Goal: Task Accomplishment & Management: Manage account settings

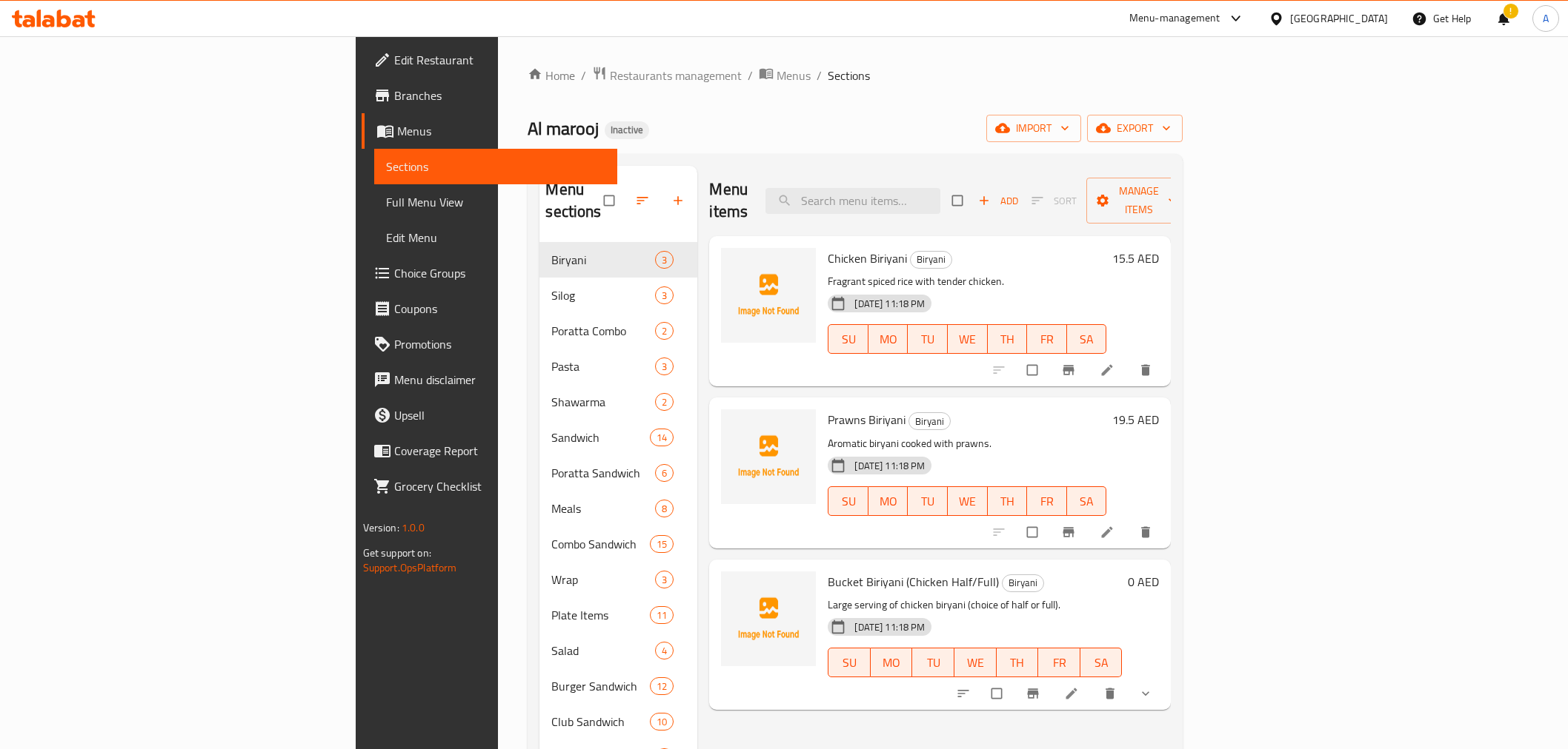
click at [1372, 16] on div "United Arab Emirates" at bounding box center [1338, 18] width 98 height 17
click at [1201, 139] on div "[GEOGRAPHIC_DATA]" at bounding box center [1228, 152] width 122 height 34
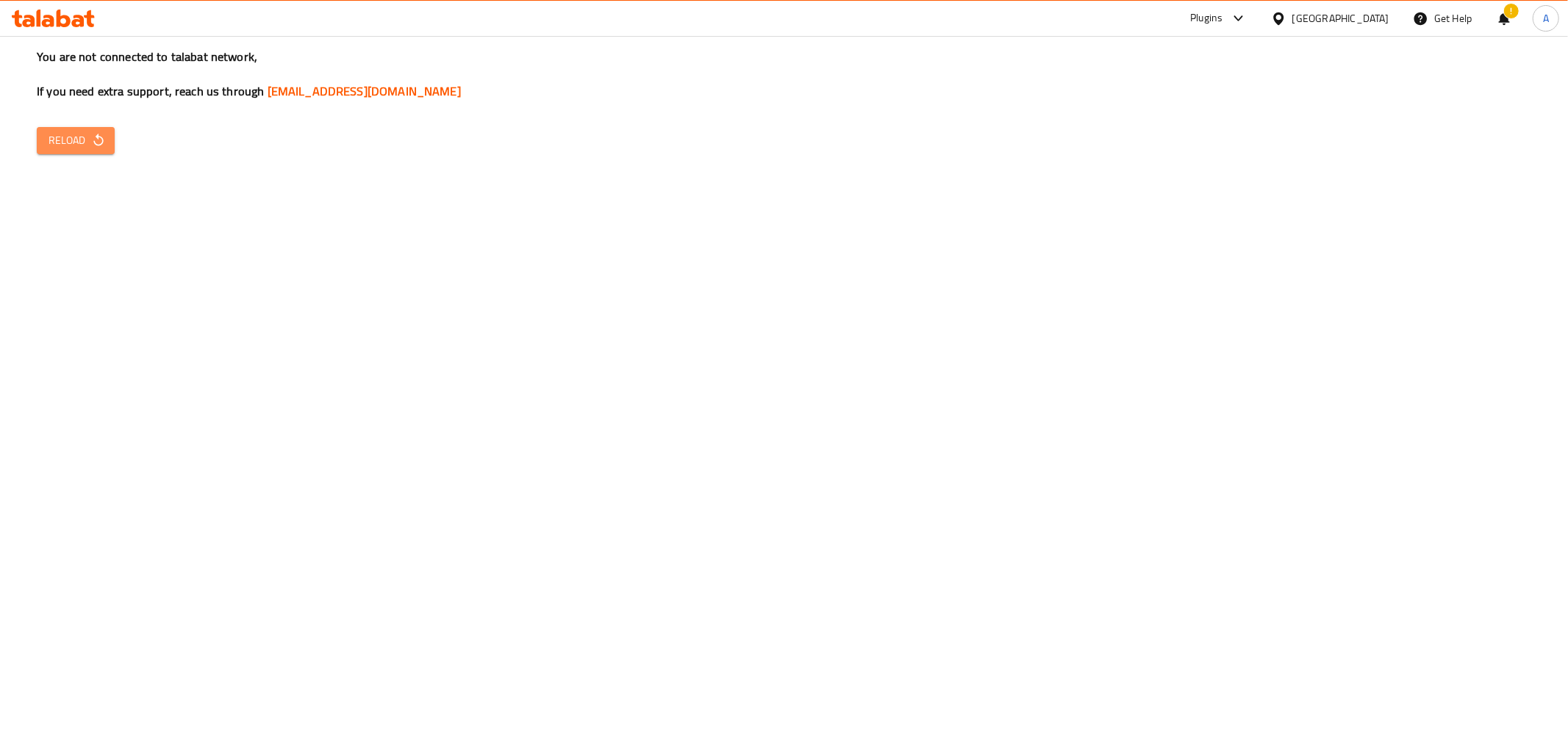
click at [47, 141] on button "Reload" at bounding box center [75, 141] width 78 height 27
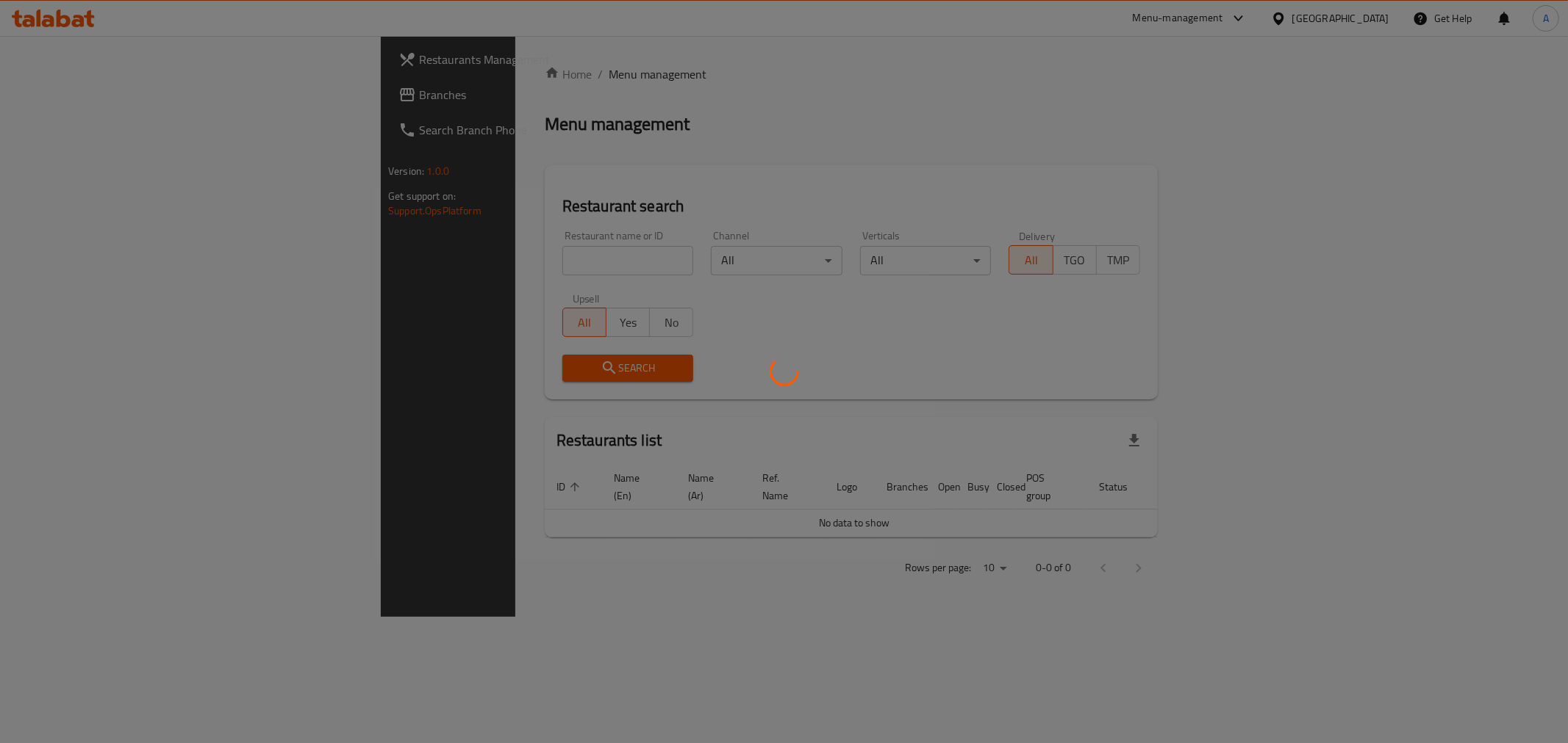
drag, startPoint x: 91, startPoint y: 84, endPoint x: 47, endPoint y: 88, distance: 44.2
click at [47, 88] on div at bounding box center [784, 371] width 1568 height 743
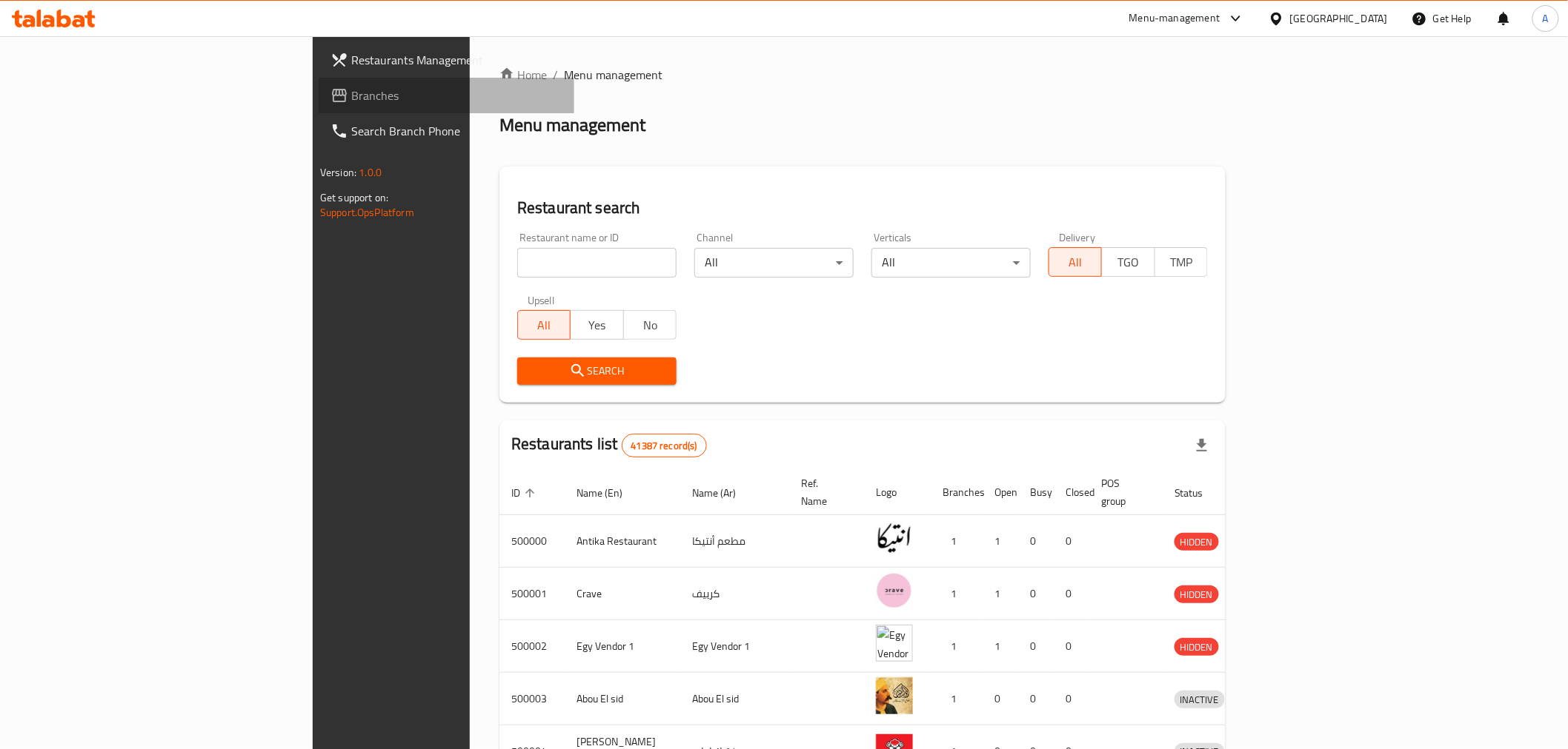
click at [351, 96] on span "Branches" at bounding box center [456, 95] width 211 height 18
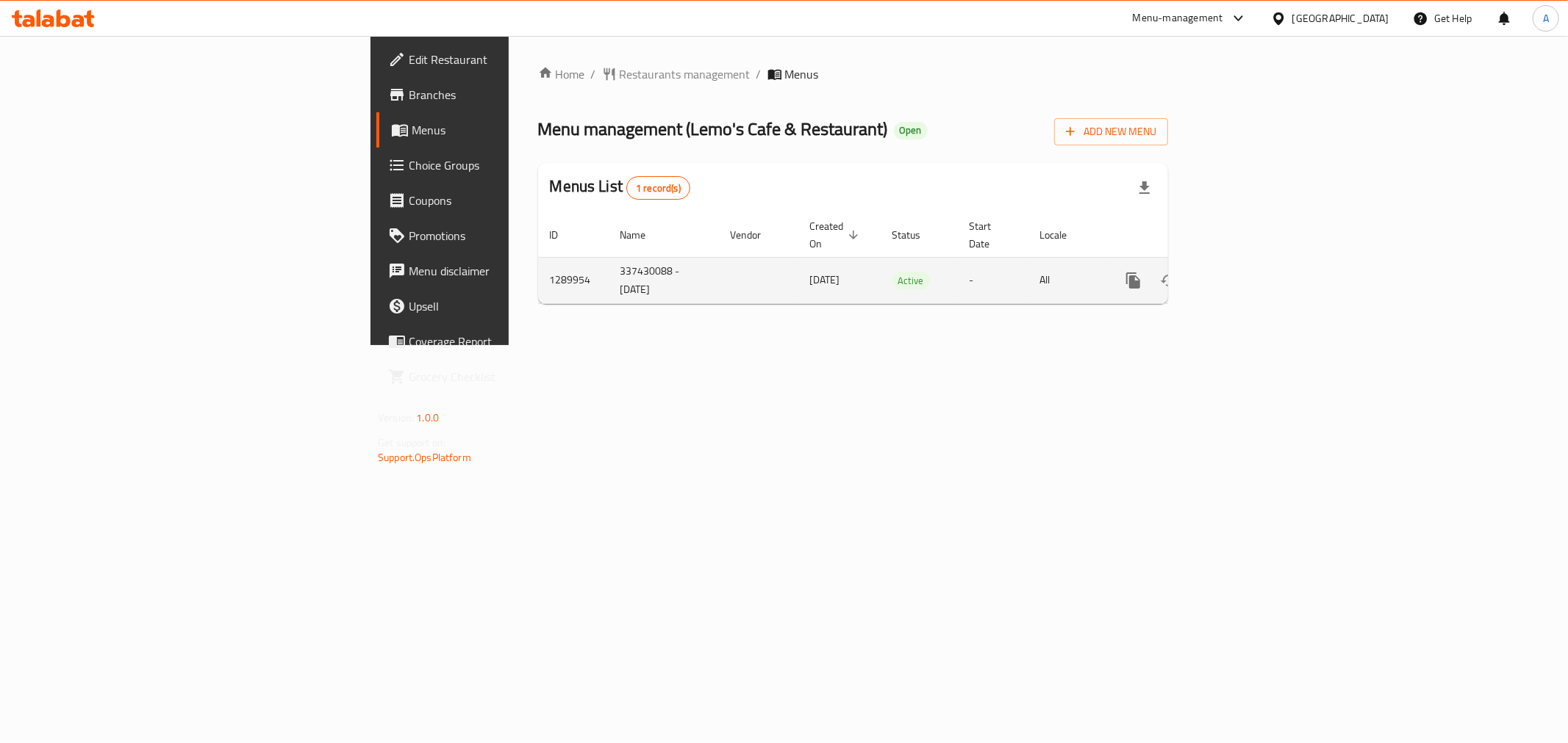
click at [1257, 263] on link "enhanced table" at bounding box center [1239, 281] width 36 height 36
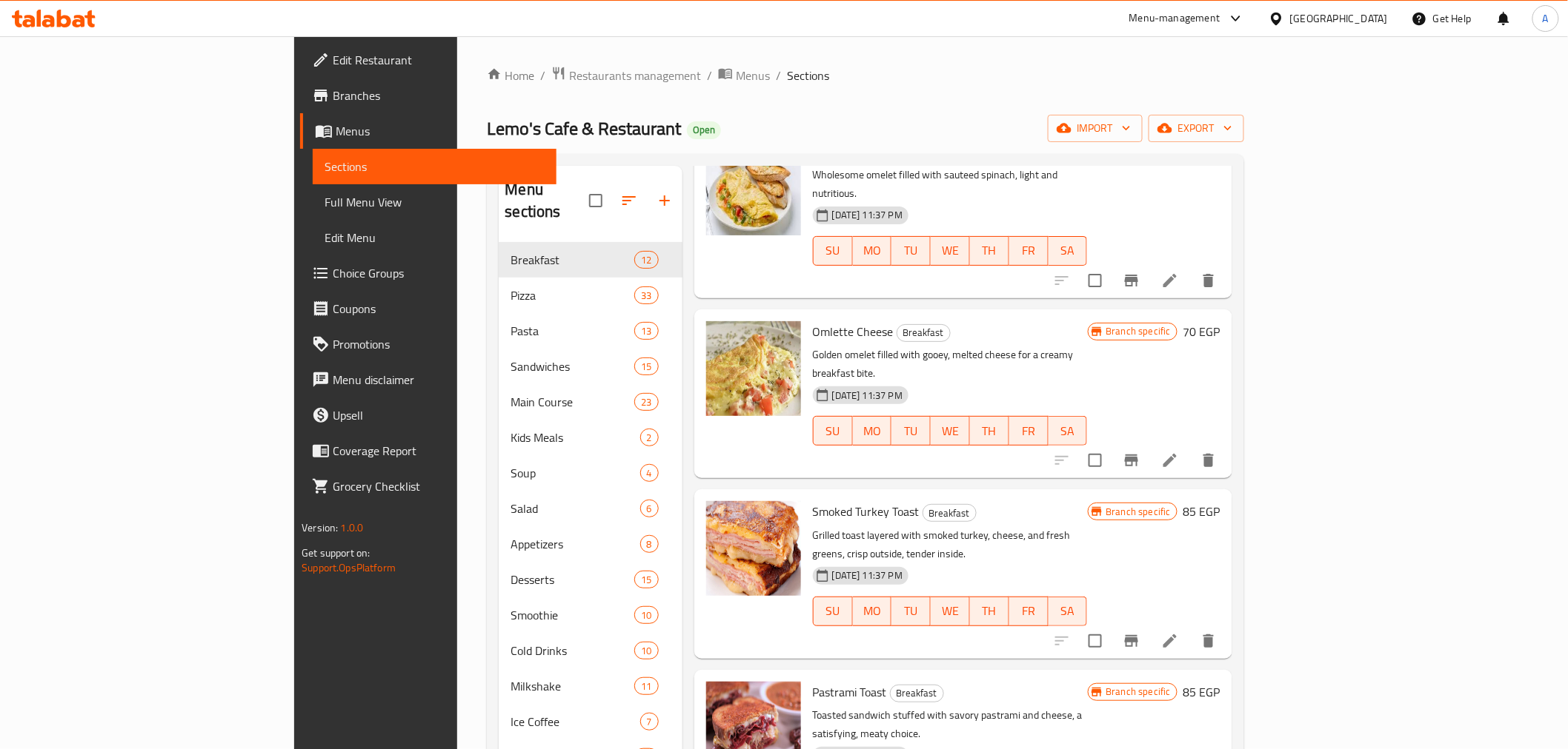
scroll to position [658, 0]
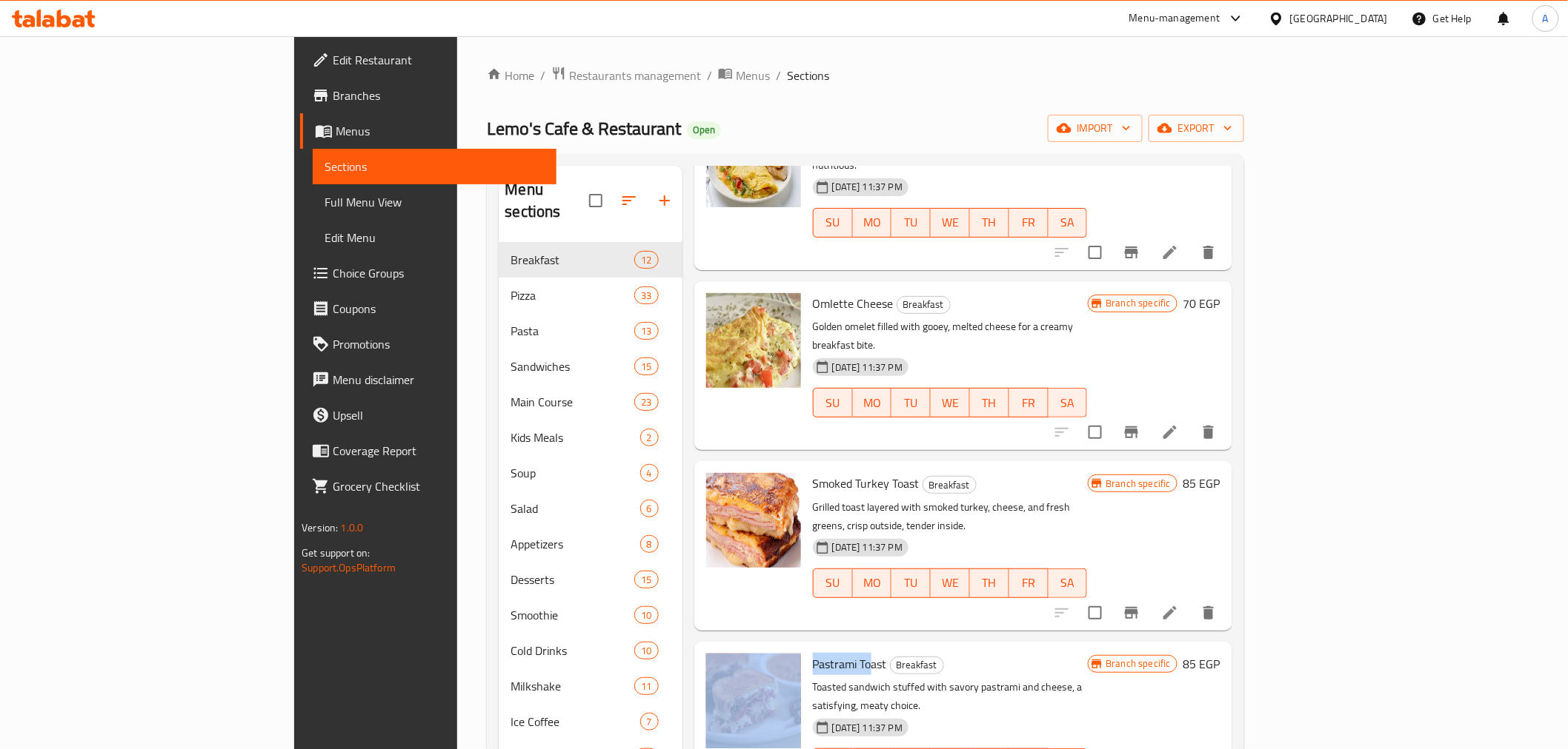
click at [713, 648] on div "Pastrami Toast Breakfast Toasted sandwich stuffed with savory pastrami and chee…" at bounding box center [963, 726] width 526 height 157
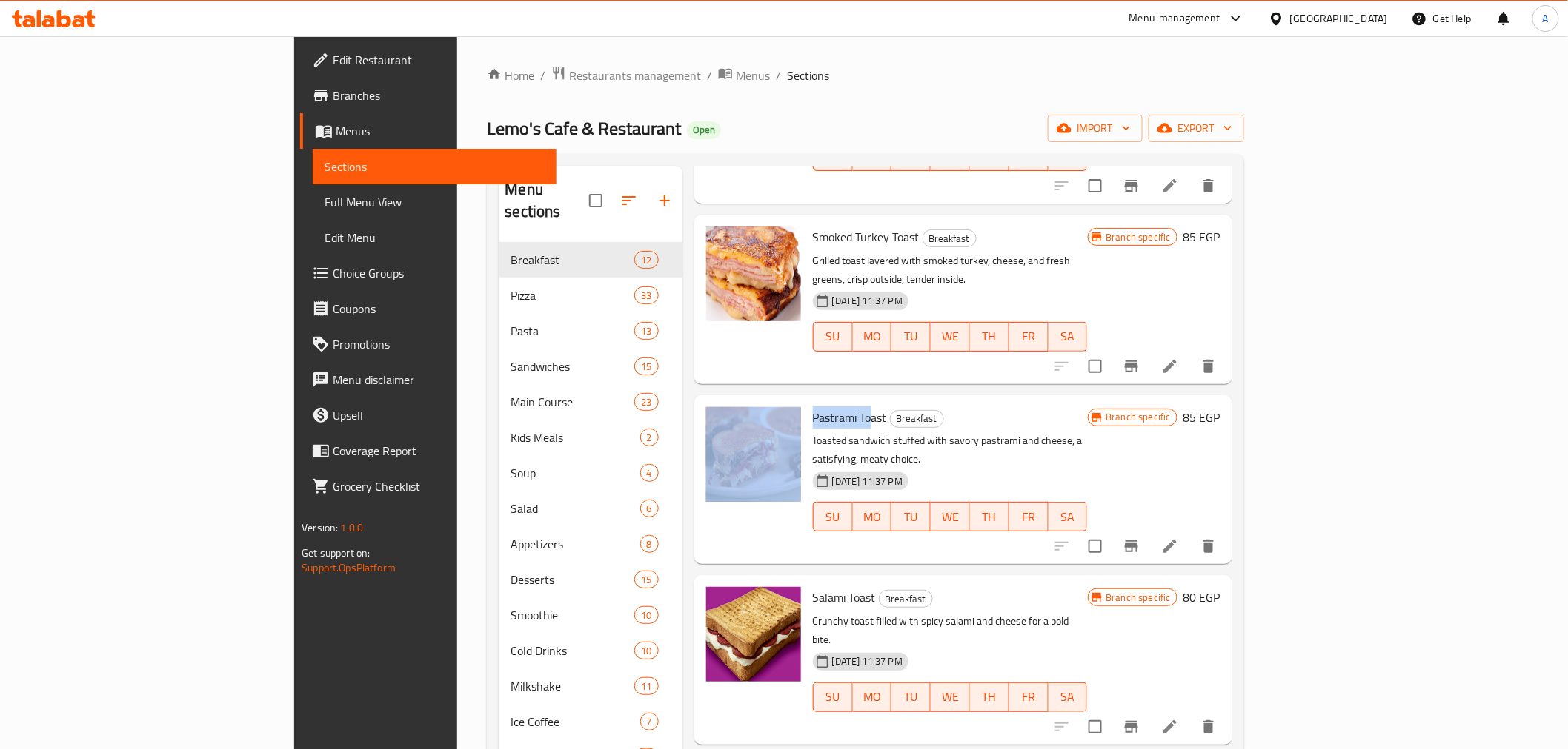
scroll to position [905, 0]
click at [813, 405] on span "Pastrami Toast" at bounding box center [850, 416] width 74 height 22
drag, startPoint x: 778, startPoint y: 298, endPoint x: 736, endPoint y: 301, distance: 42.1
click at [807, 401] on div "Pastrami Toast Breakfast Toasted sandwich stuffed with savory pastrami and chee…" at bounding box center [949, 479] width 287 height 157
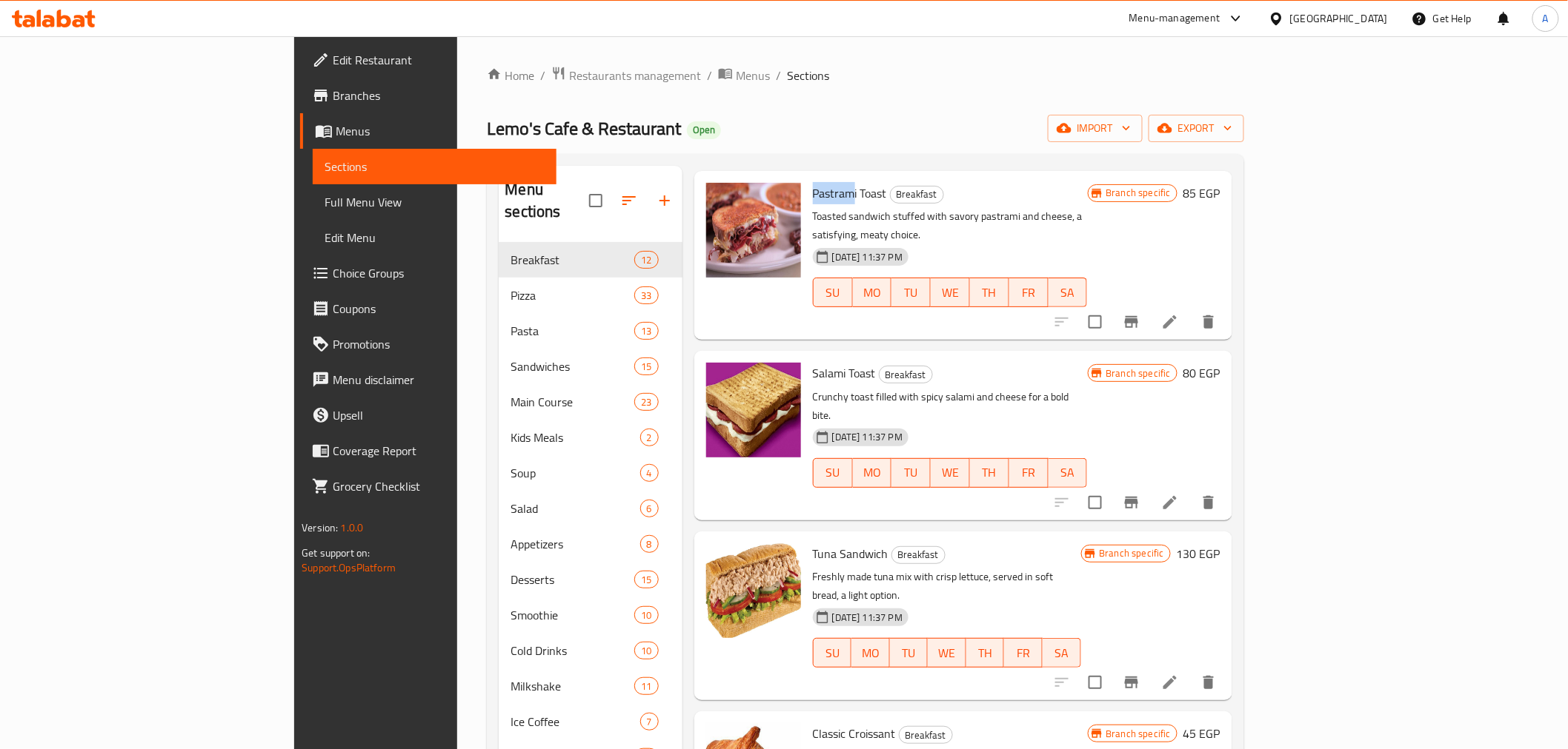
scroll to position [1152, 0]
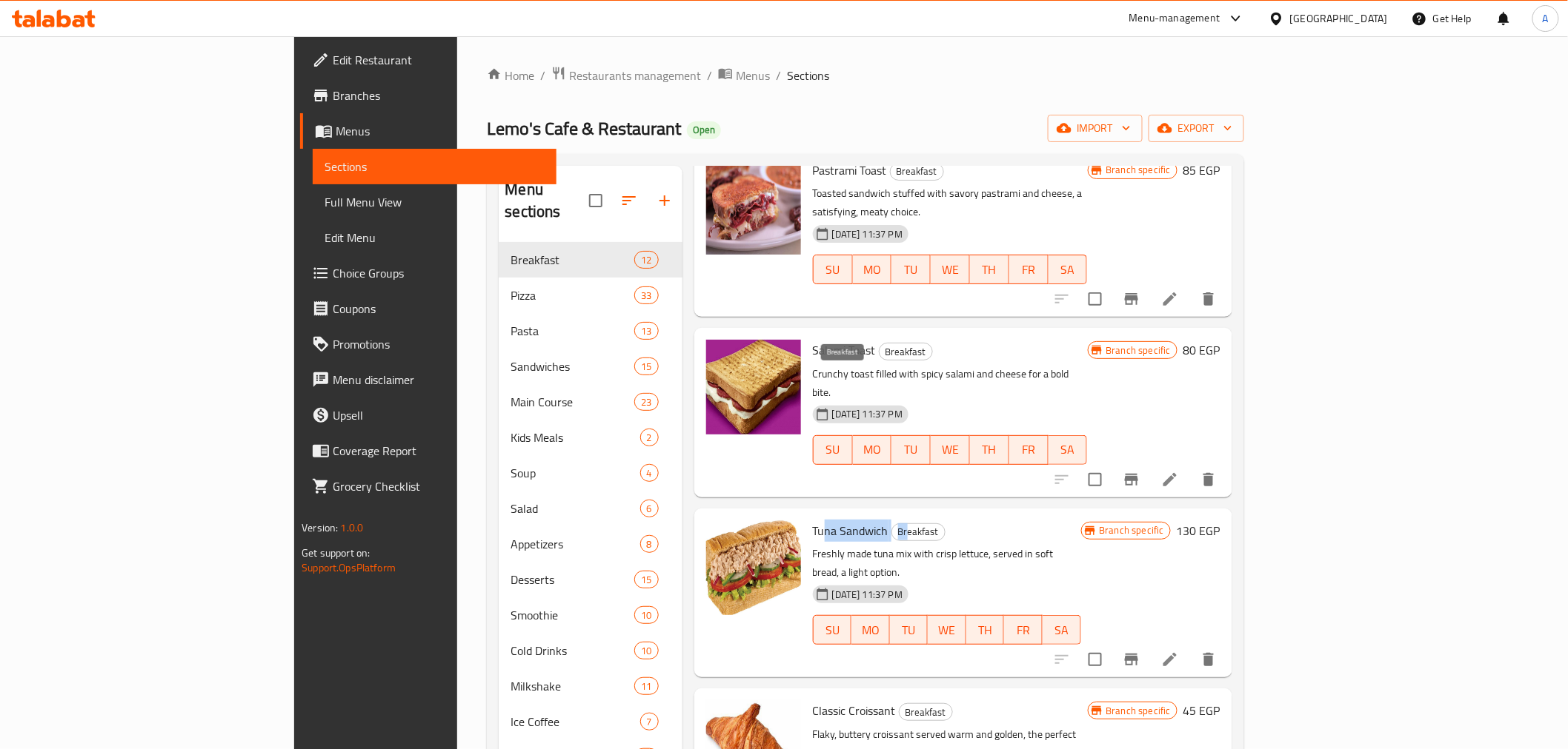
drag, startPoint x: 749, startPoint y: 378, endPoint x: 832, endPoint y: 383, distance: 83.2
click at [832, 521] on h6 "Tuna Sandwich Breakfast" at bounding box center [947, 531] width 268 height 21
drag, startPoint x: 750, startPoint y: 538, endPoint x: 803, endPoint y: 539, distance: 53.0
click at [813, 700] on span "Classic Croissant" at bounding box center [855, 711] width 83 height 22
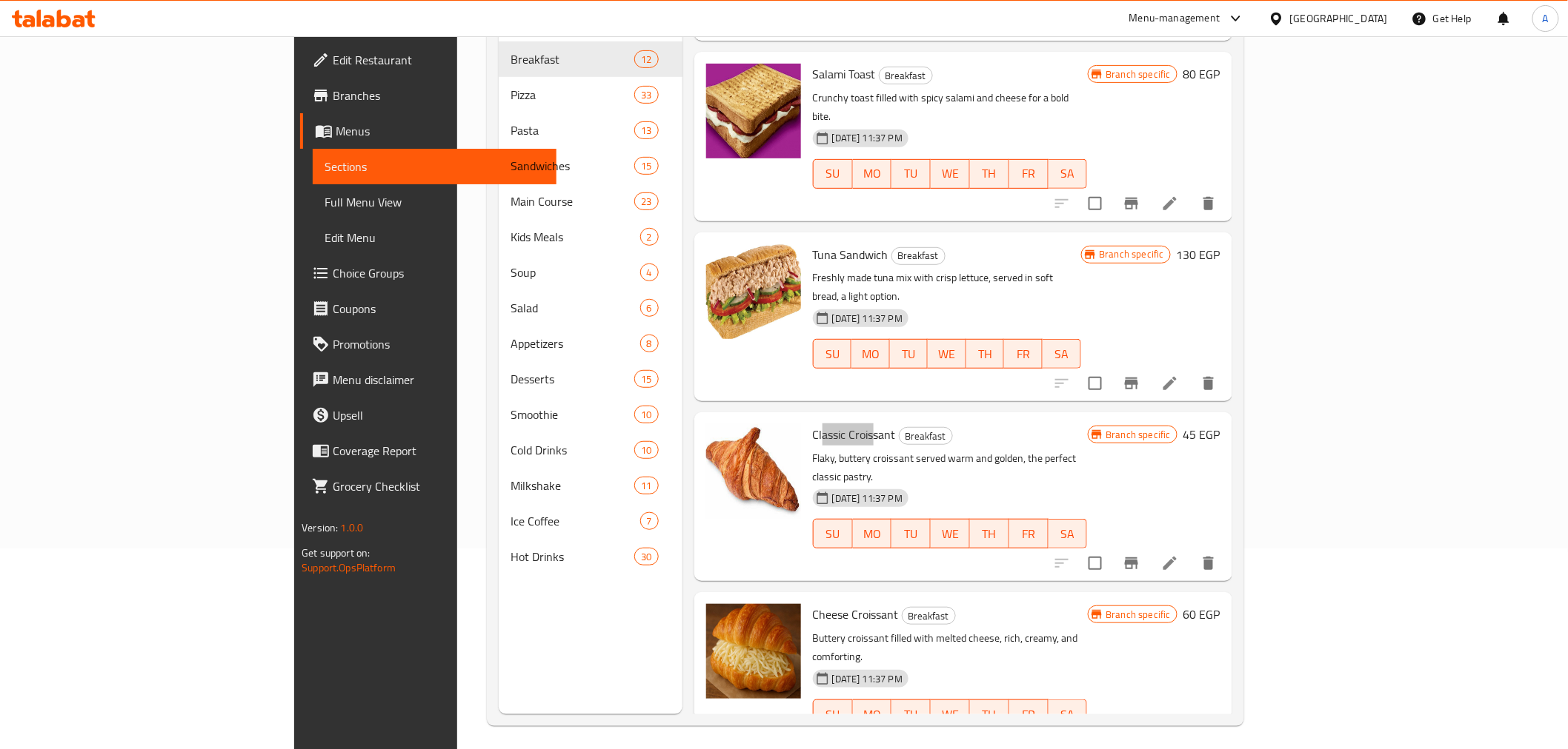
scroll to position [207, 0]
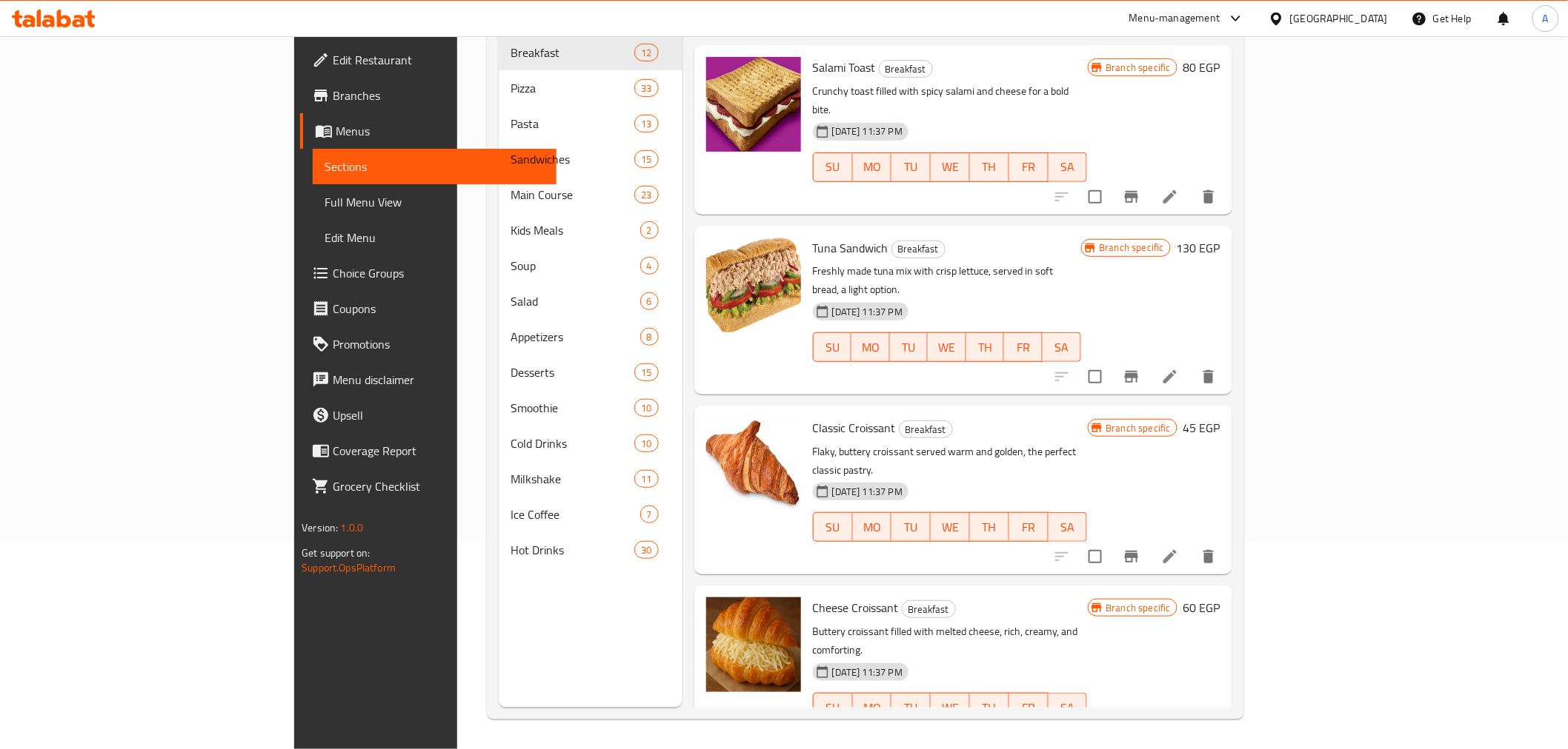
drag, startPoint x: 773, startPoint y: 572, endPoint x: 837, endPoint y: 583, distance: 64.9
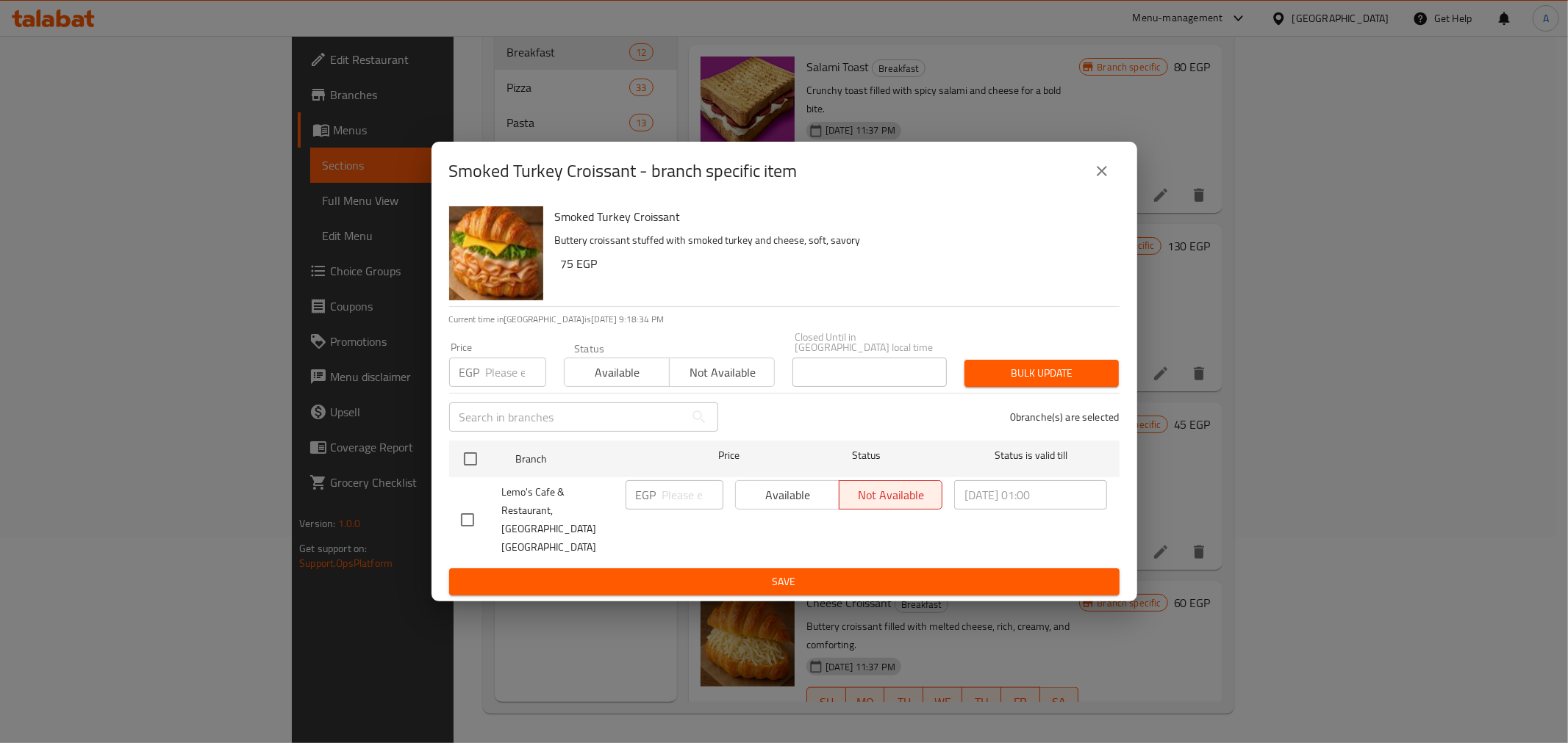
click at [1104, 180] on icon "close" at bounding box center [1101, 171] width 17 height 17
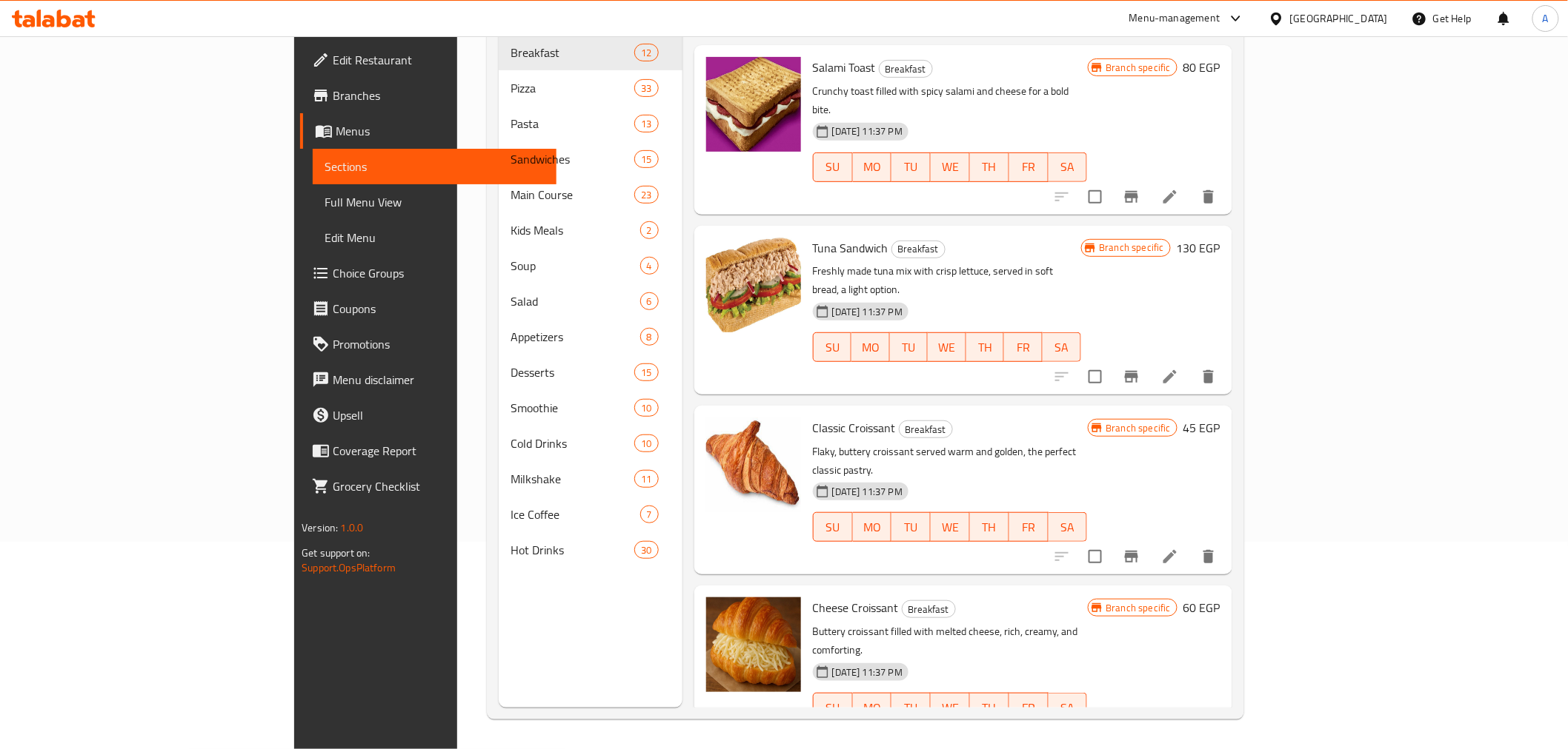
click at [1149, 720] on button "Branch-specific-item" at bounding box center [1131, 737] width 36 height 36
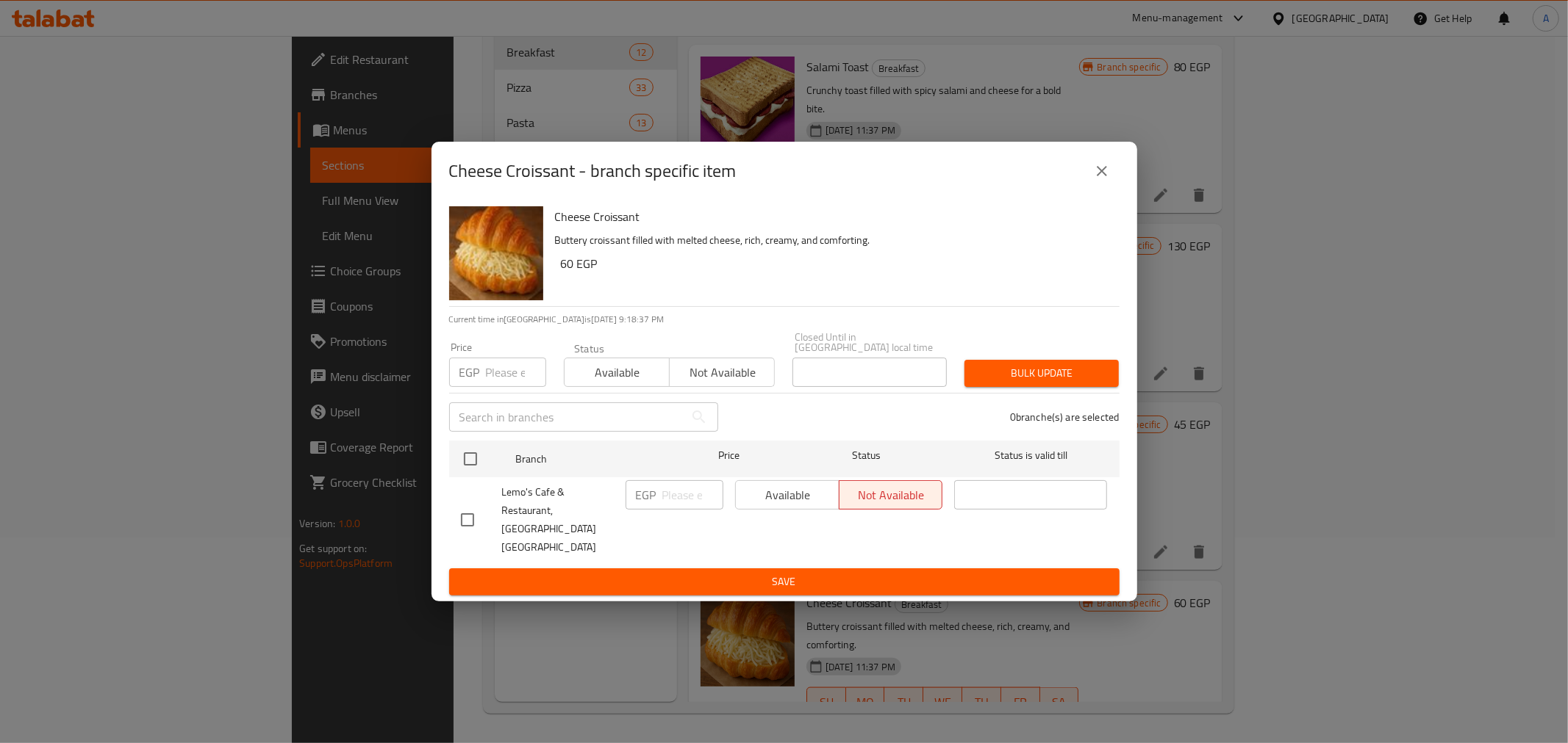
click at [1101, 180] on icon "close" at bounding box center [1101, 171] width 17 height 17
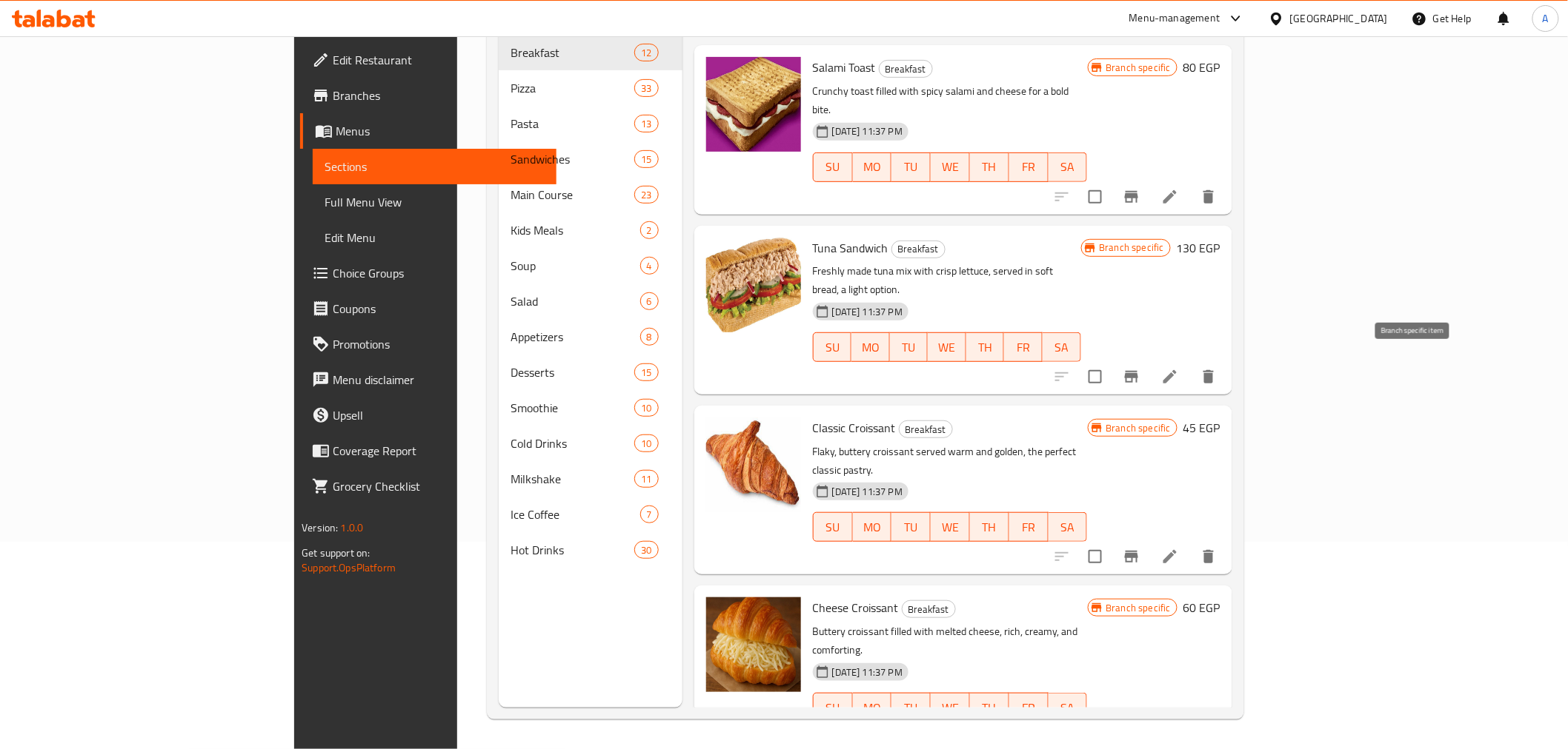
click at [1140, 548] on icon "Branch-specific-item" at bounding box center [1131, 556] width 18 height 18
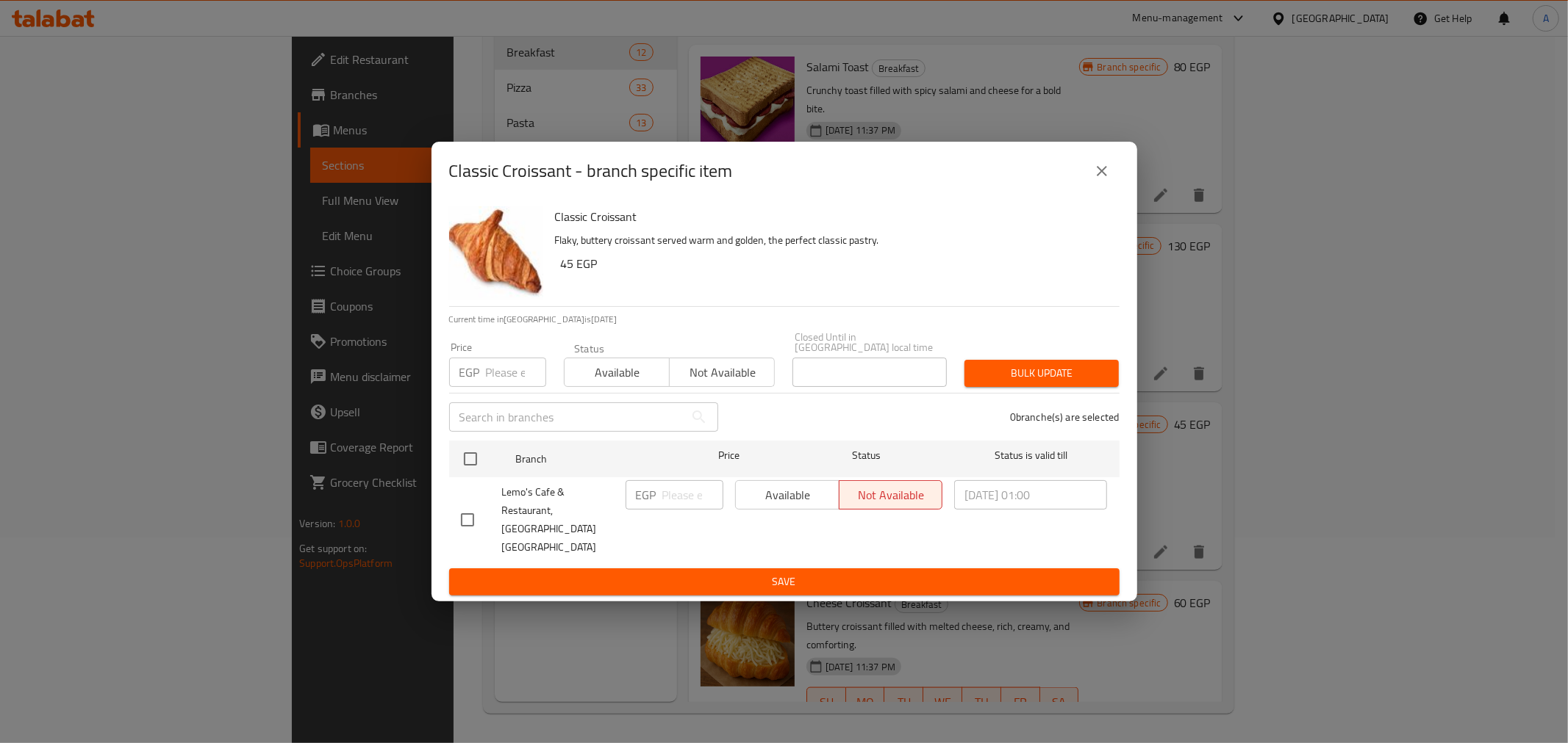
click at [1288, 286] on div "Classic Croissant - branch specific item Classic Croissant Flaky, buttery crois…" at bounding box center [784, 371] width 1568 height 743
click at [1092, 185] on button "close" at bounding box center [1102, 171] width 36 height 36
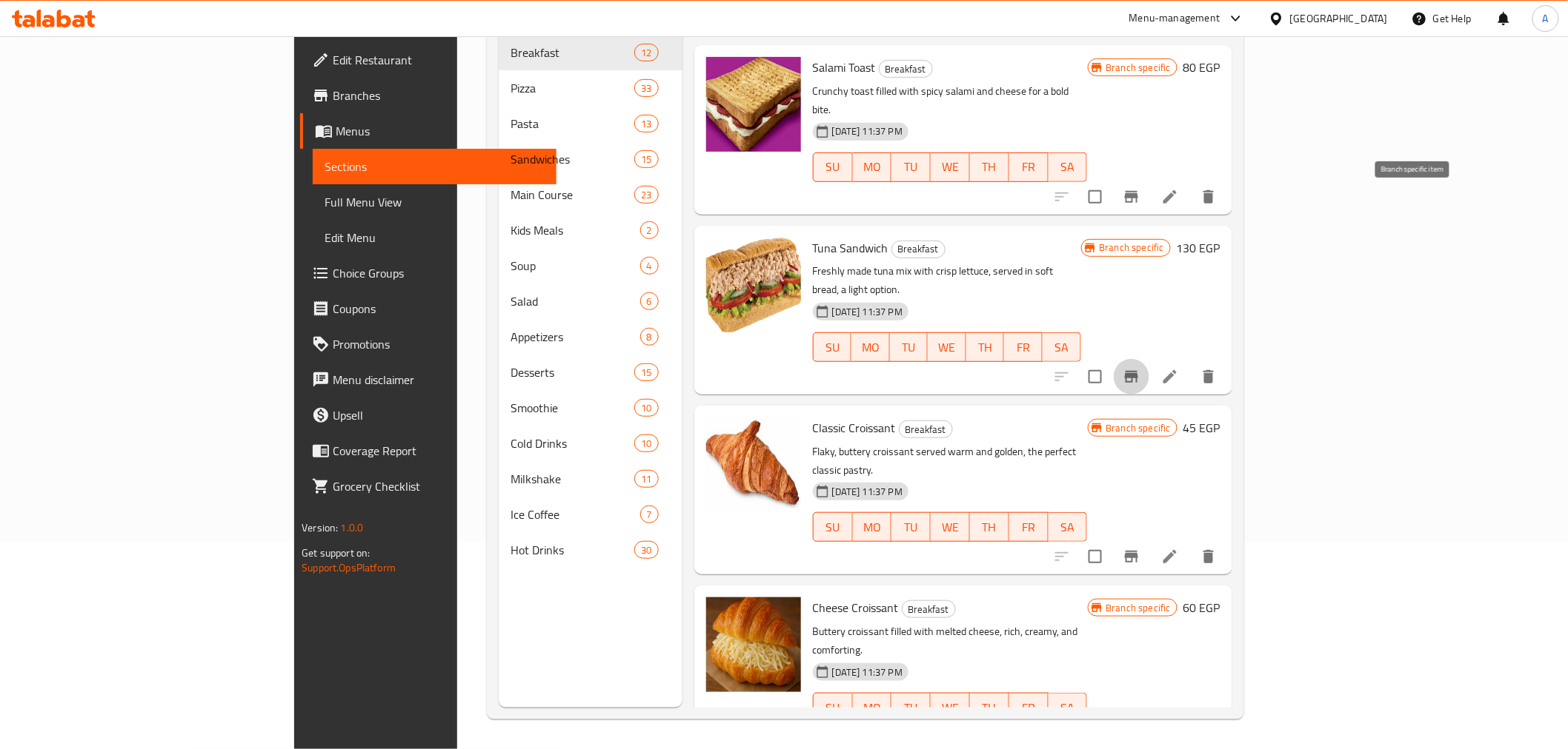
click at [1140, 368] on icon "Branch-specific-item" at bounding box center [1131, 376] width 18 height 18
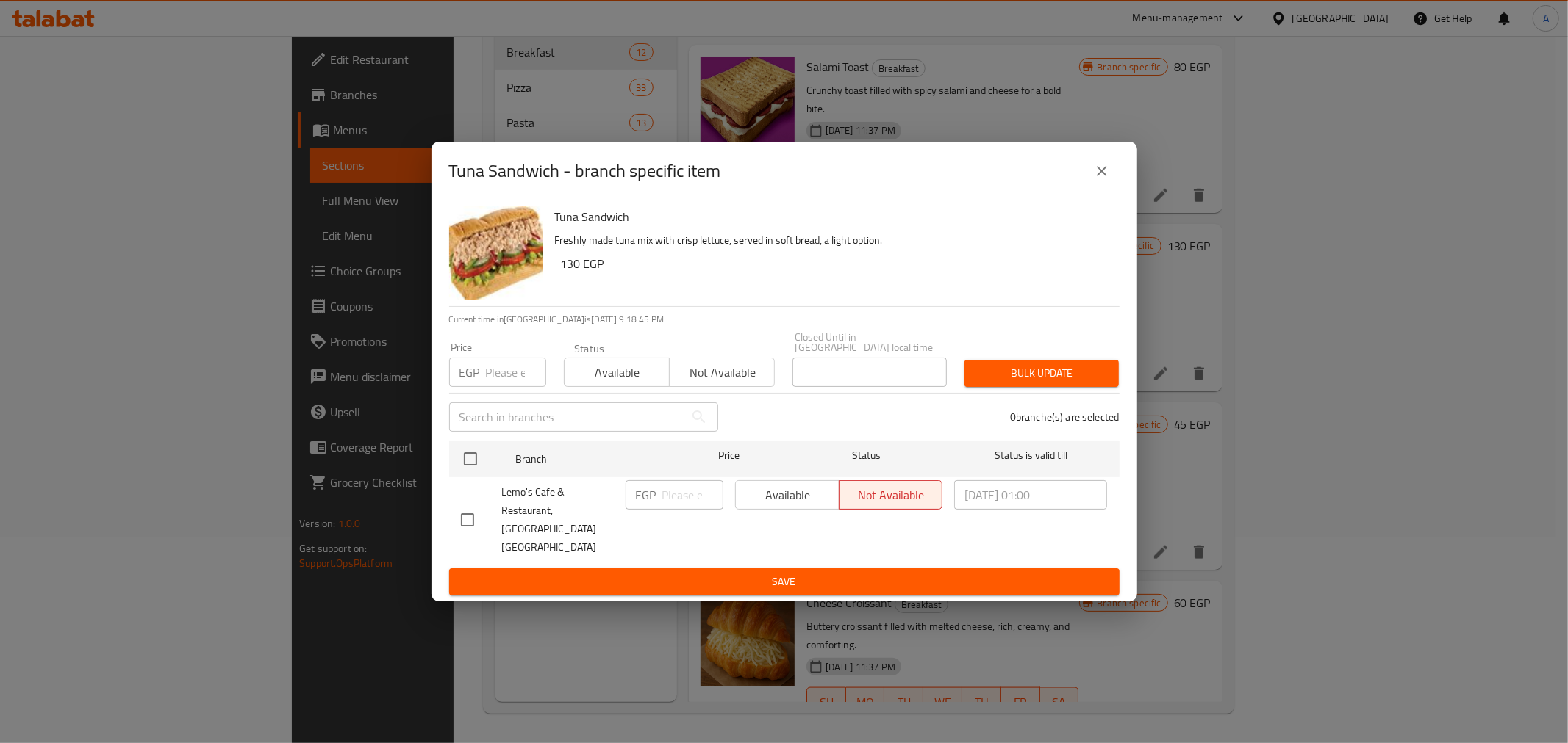
click at [1111, 182] on button "close" at bounding box center [1102, 171] width 36 height 36
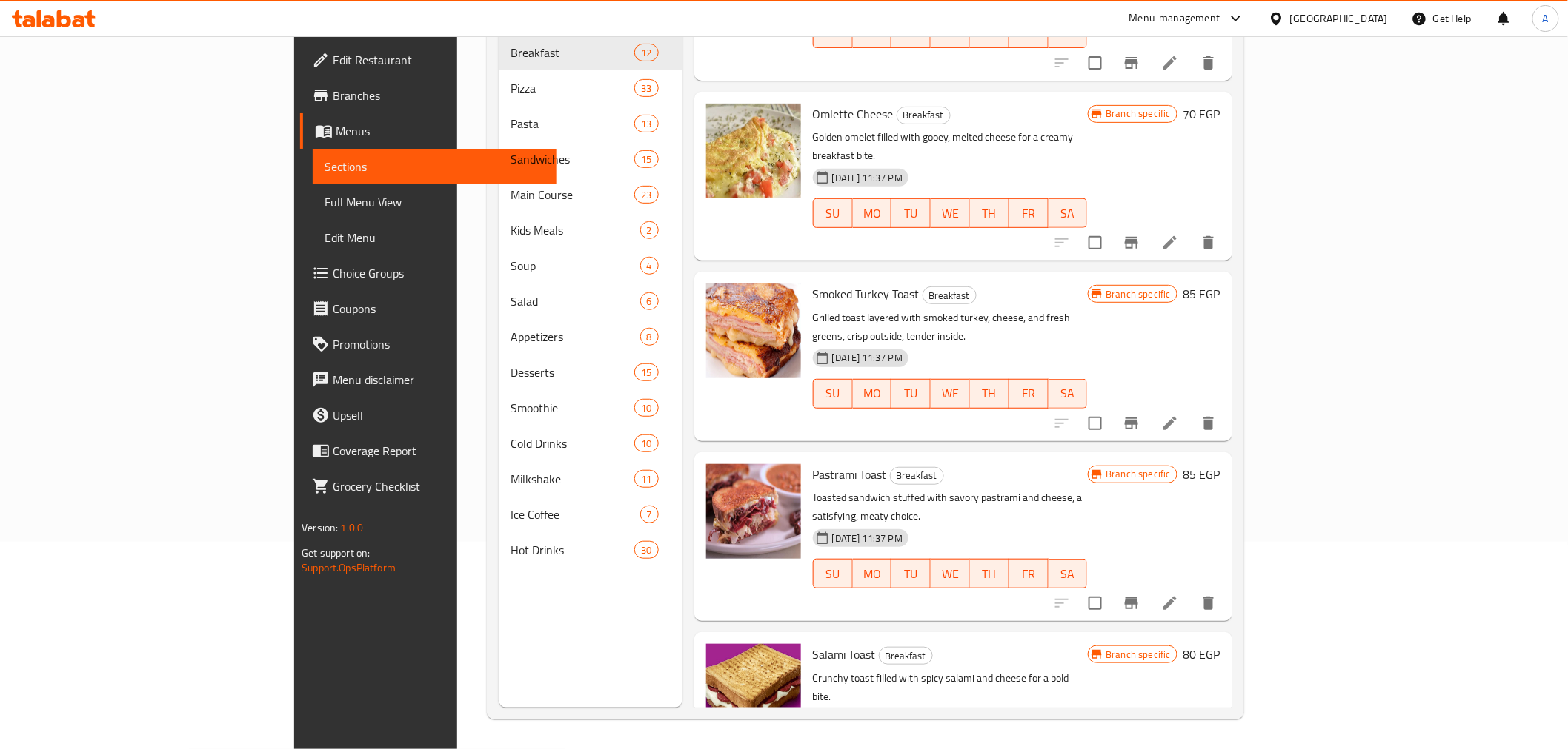
scroll to position [322, 0]
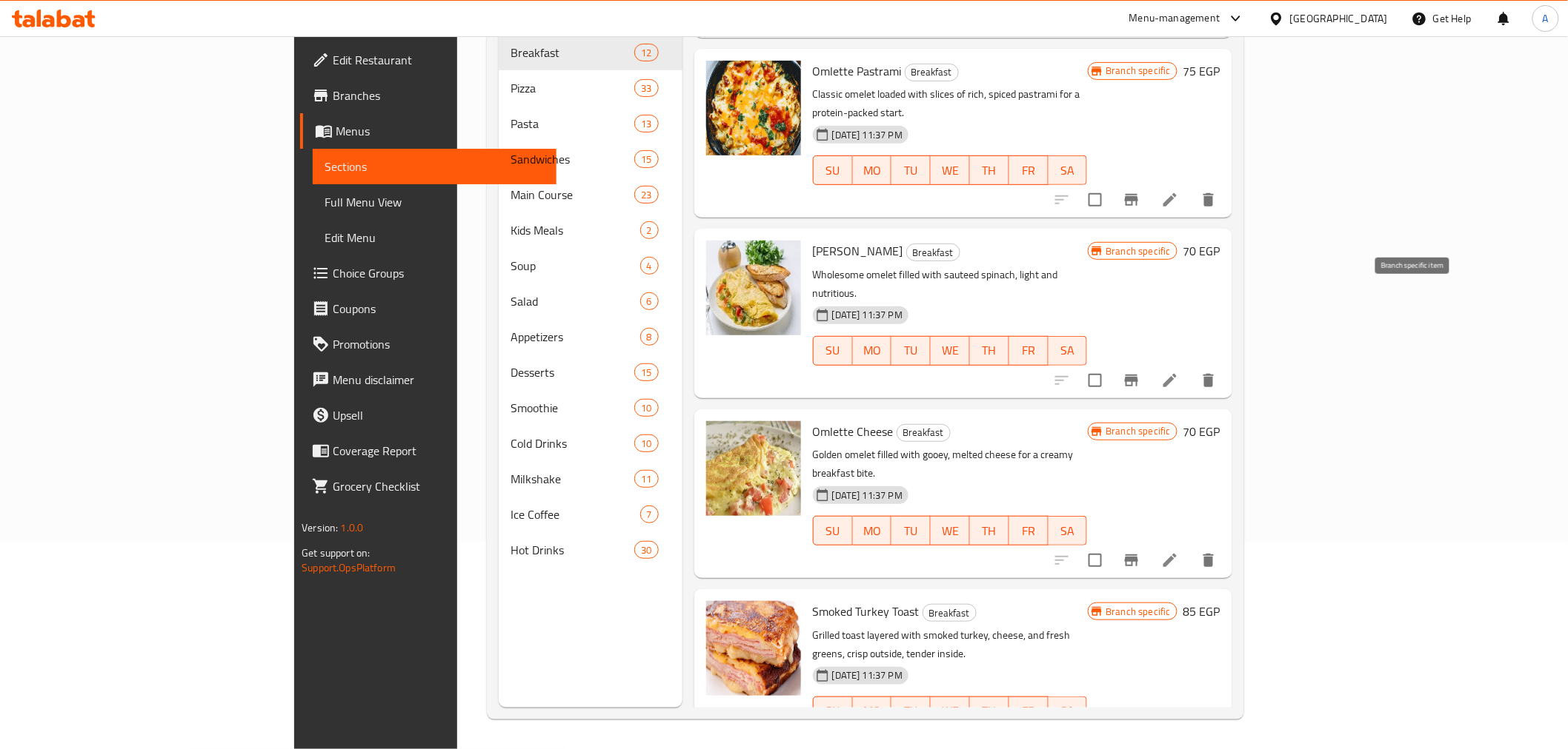
click at [1140, 372] on icon "Branch-specific-item" at bounding box center [1131, 380] width 18 height 18
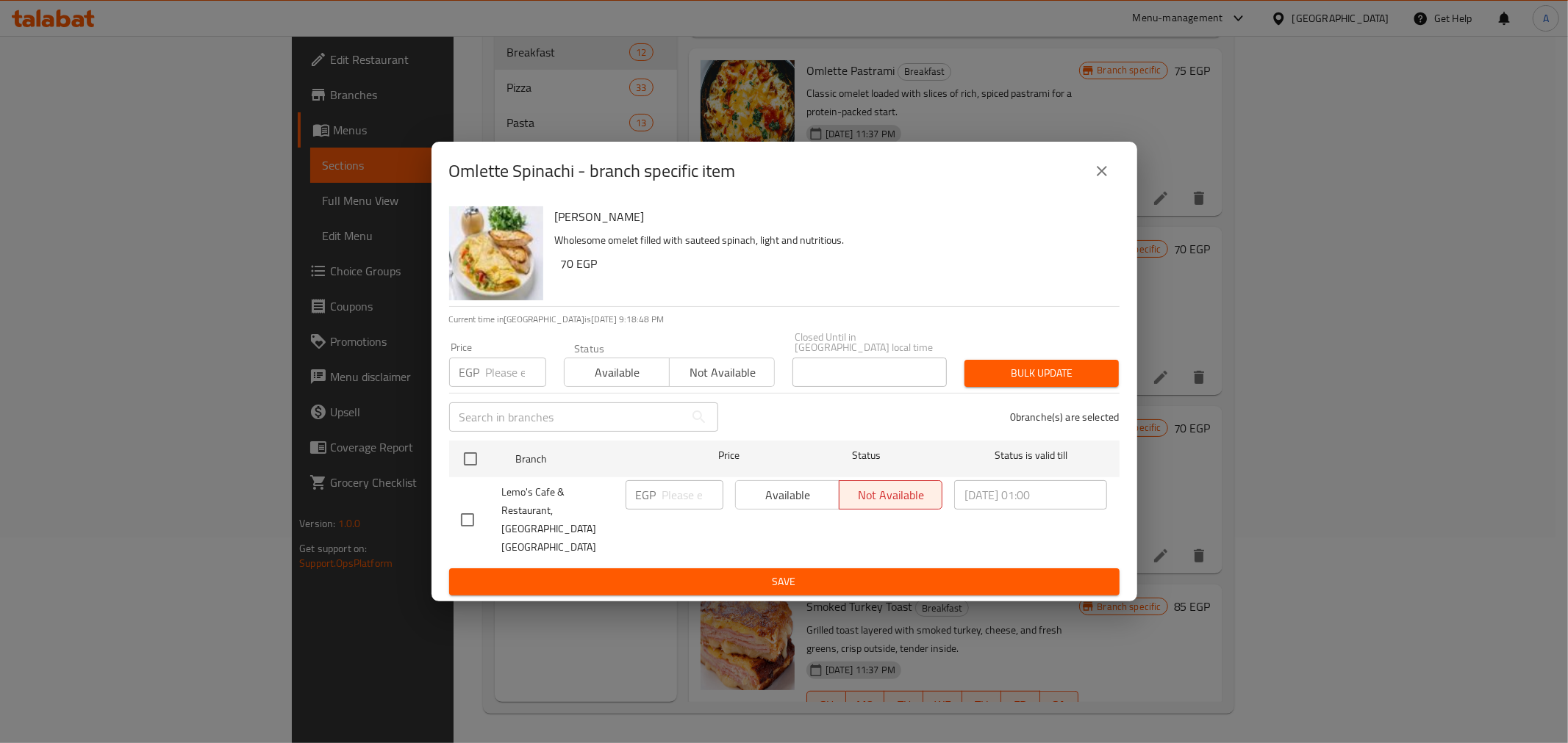
click at [1111, 185] on button "close" at bounding box center [1102, 171] width 36 height 36
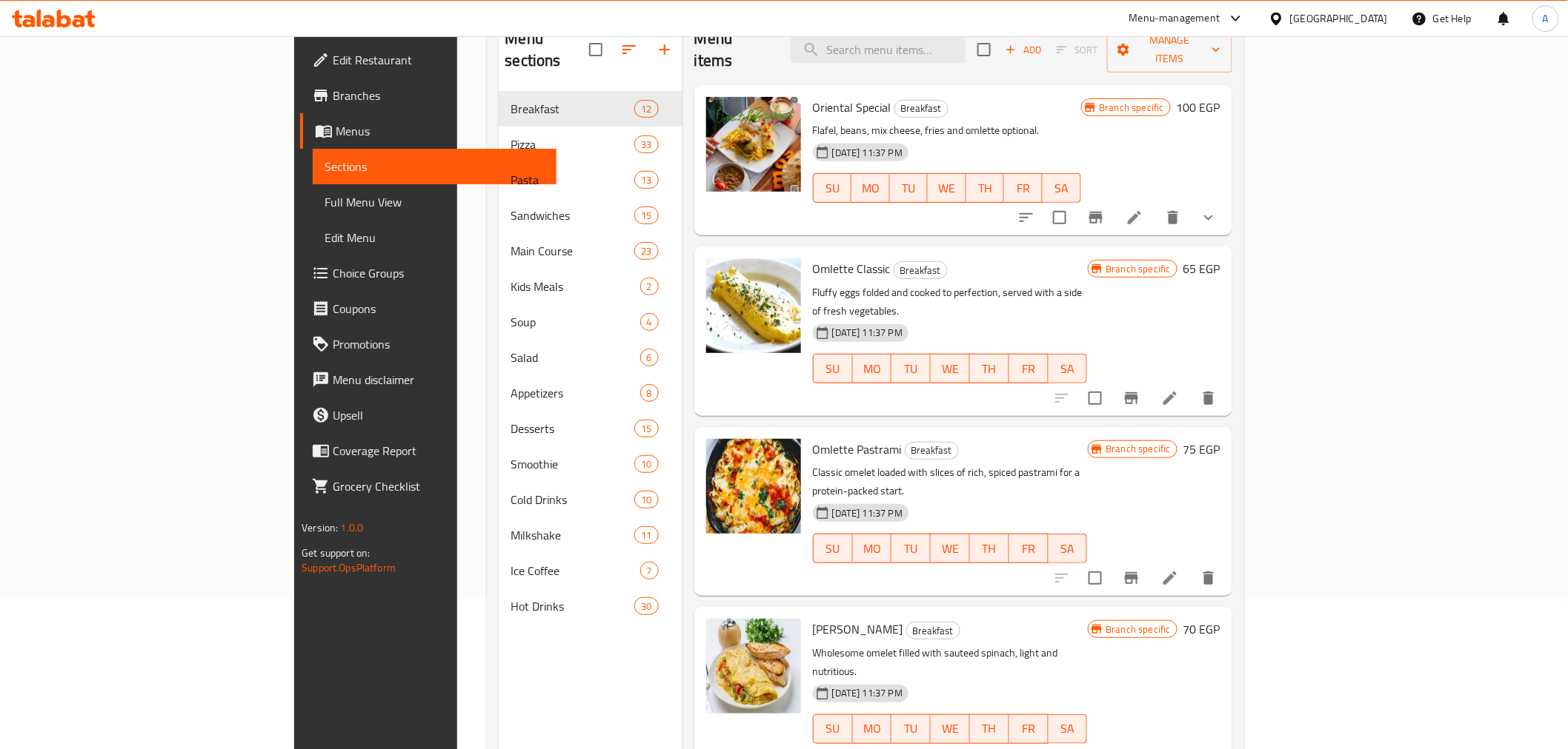
scroll to position [0, 0]
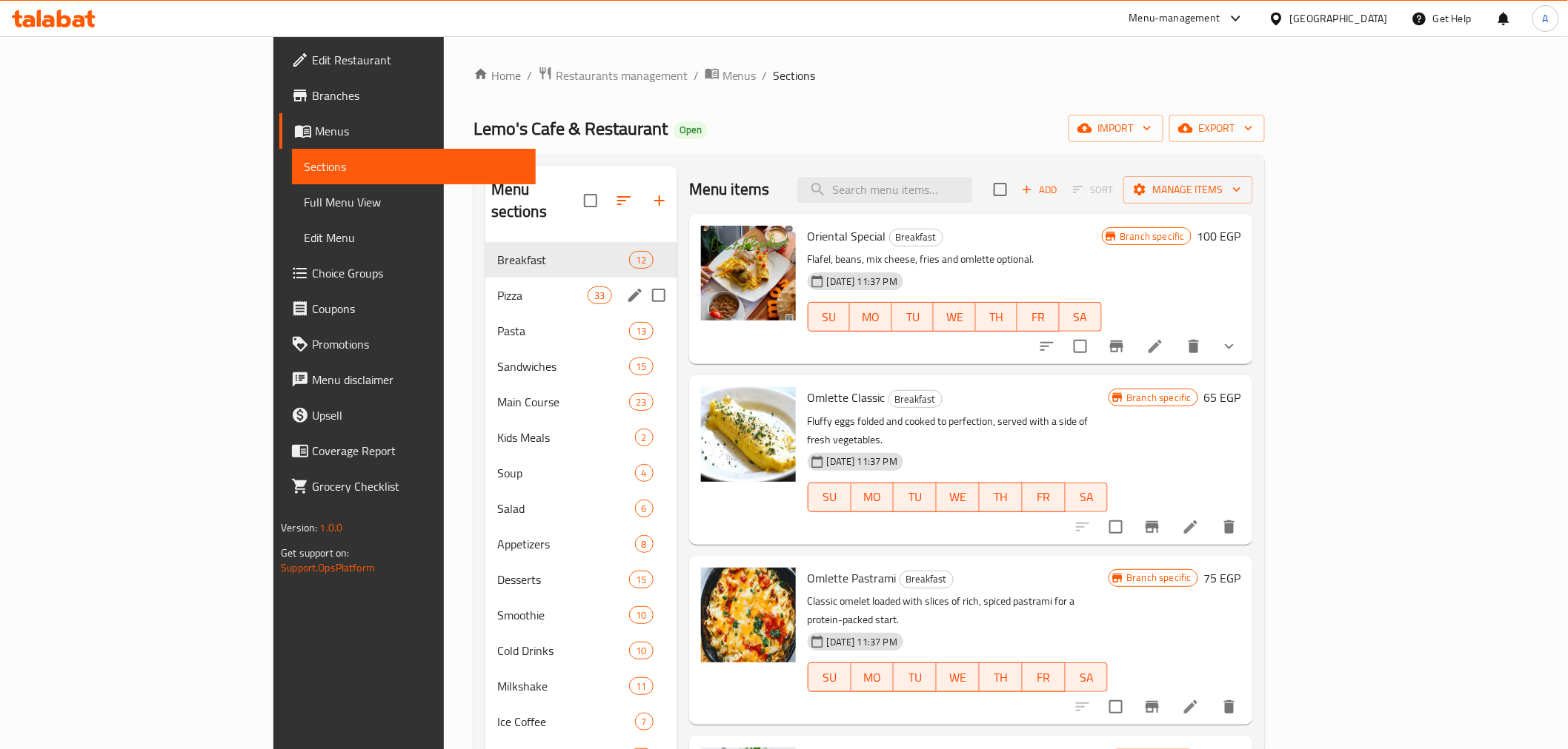
click at [497, 287] on span "Pizza" at bounding box center [542, 295] width 91 height 18
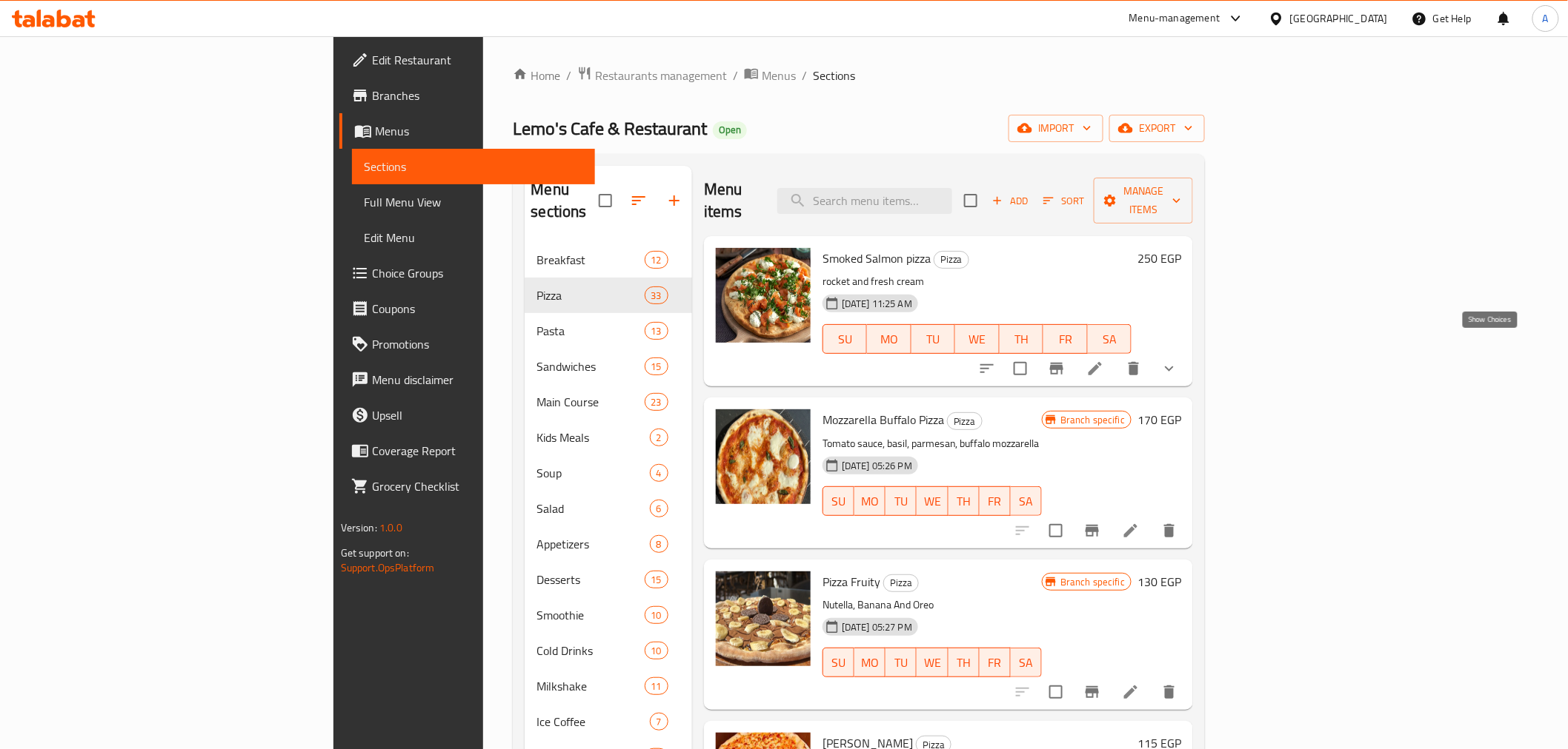
click at [1178, 360] on icon "show more" at bounding box center [1169, 369] width 18 height 18
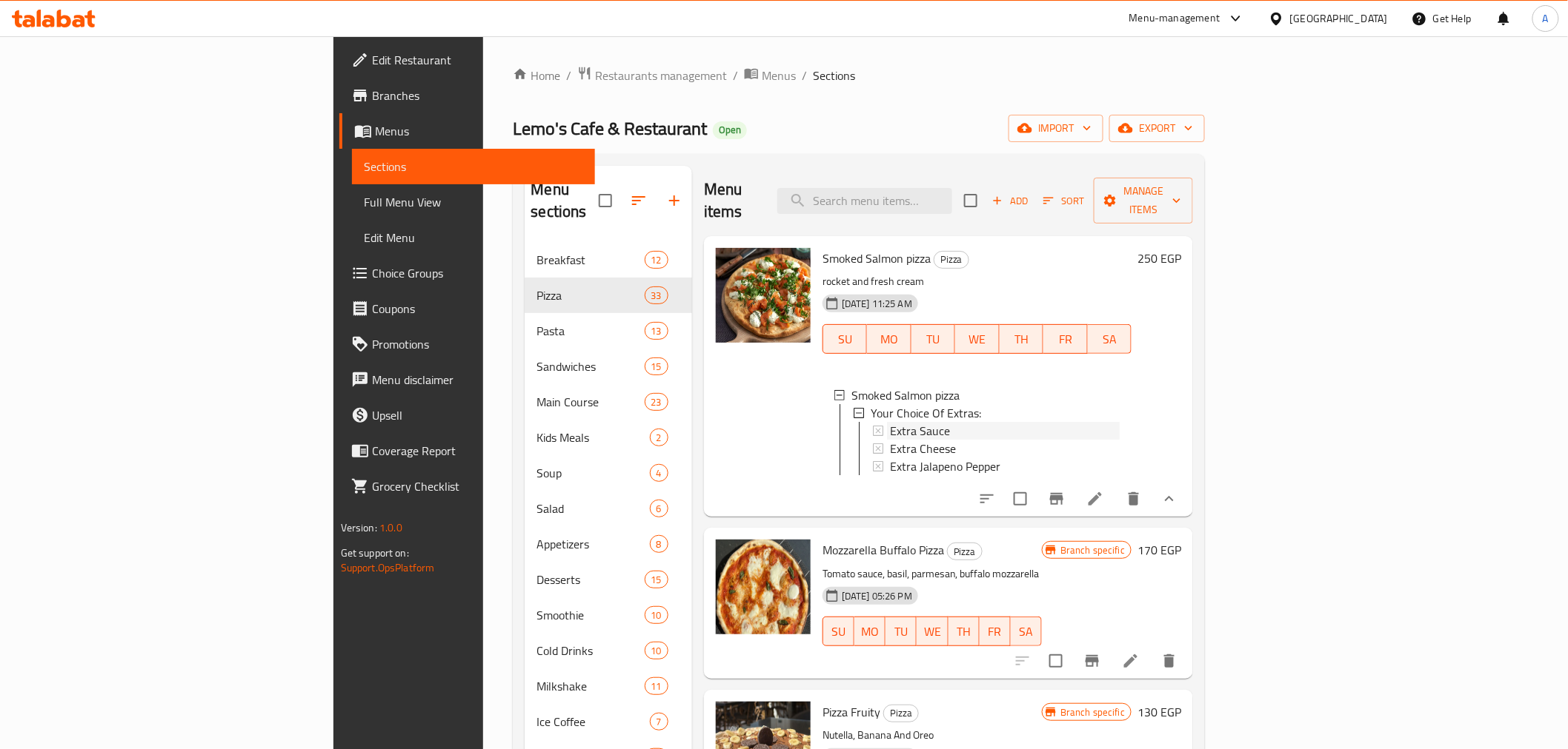
click at [890, 422] on span "Extra Sauce" at bounding box center [919, 430] width 60 height 18
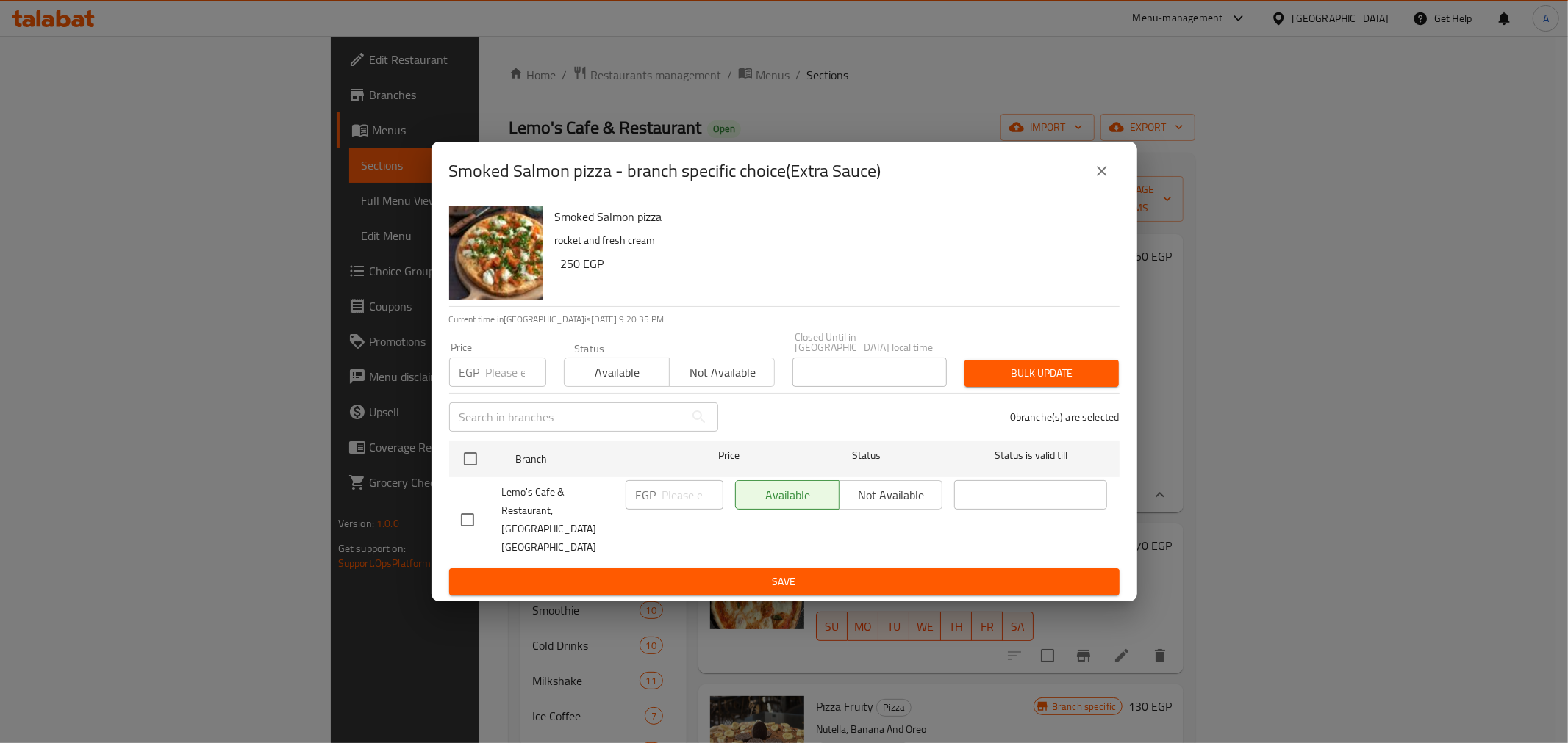
click at [1110, 180] on icon "close" at bounding box center [1101, 171] width 17 height 17
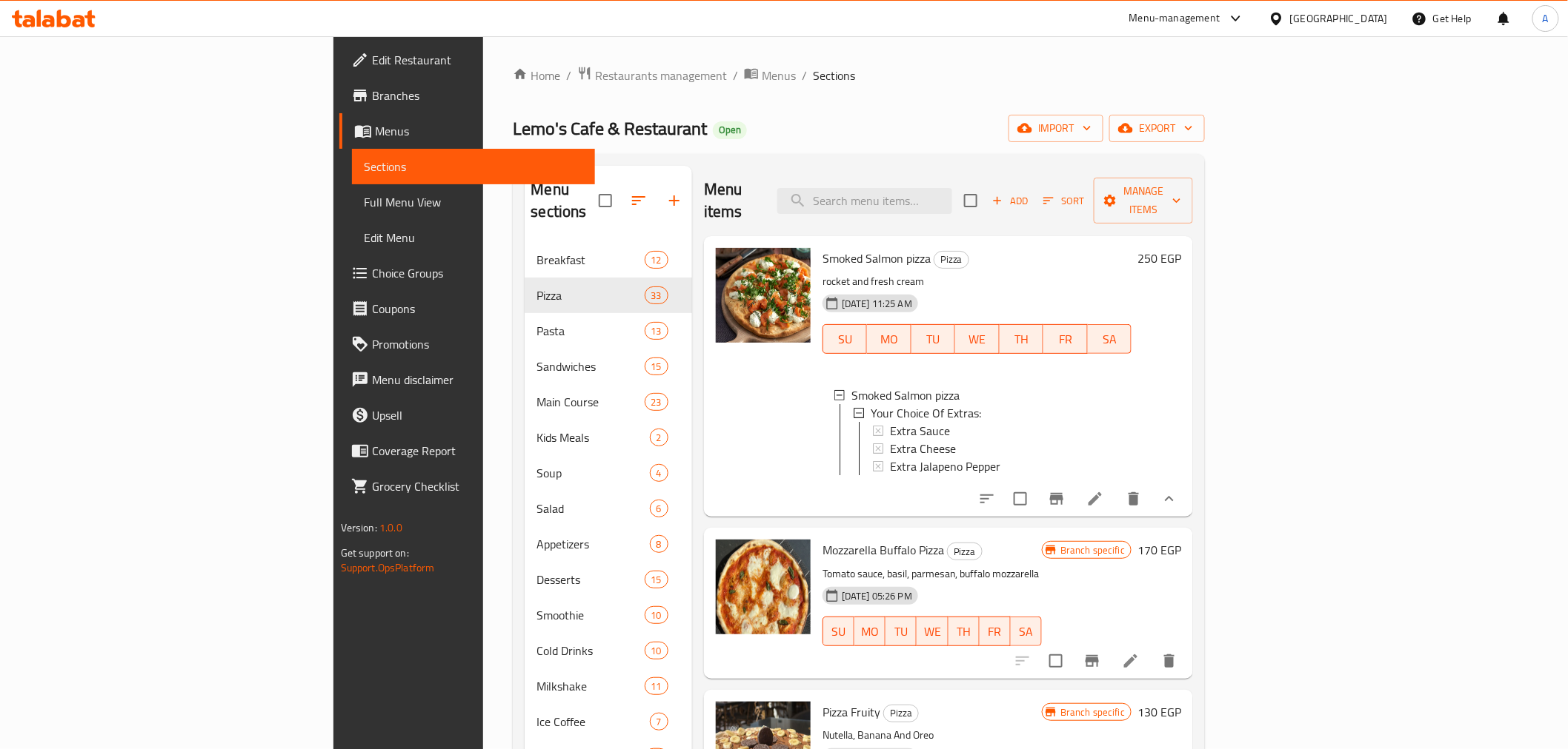
click at [890, 422] on span "Extra Sauce" at bounding box center [919, 430] width 60 height 18
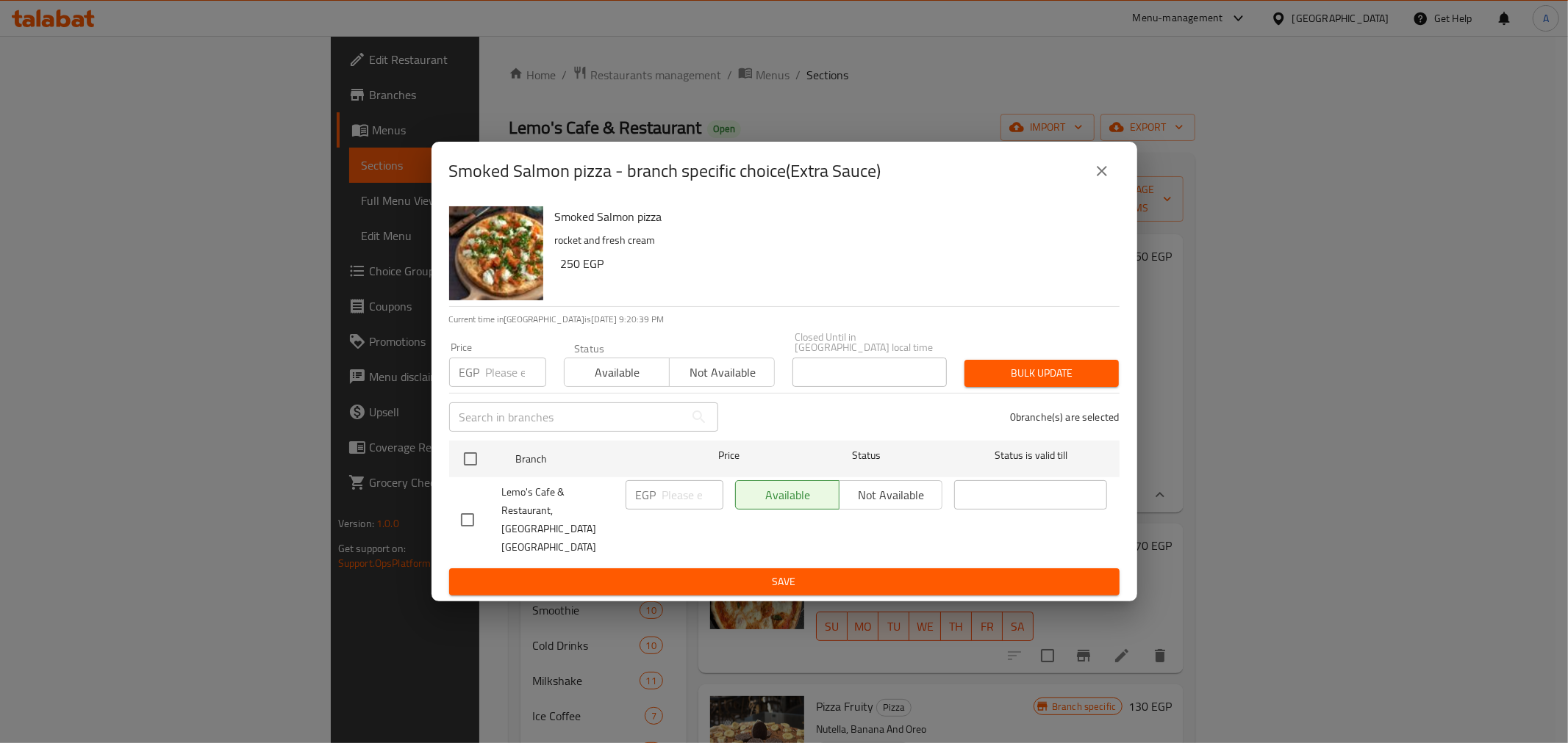
click at [1103, 178] on icon "close" at bounding box center [1101, 171] width 17 height 17
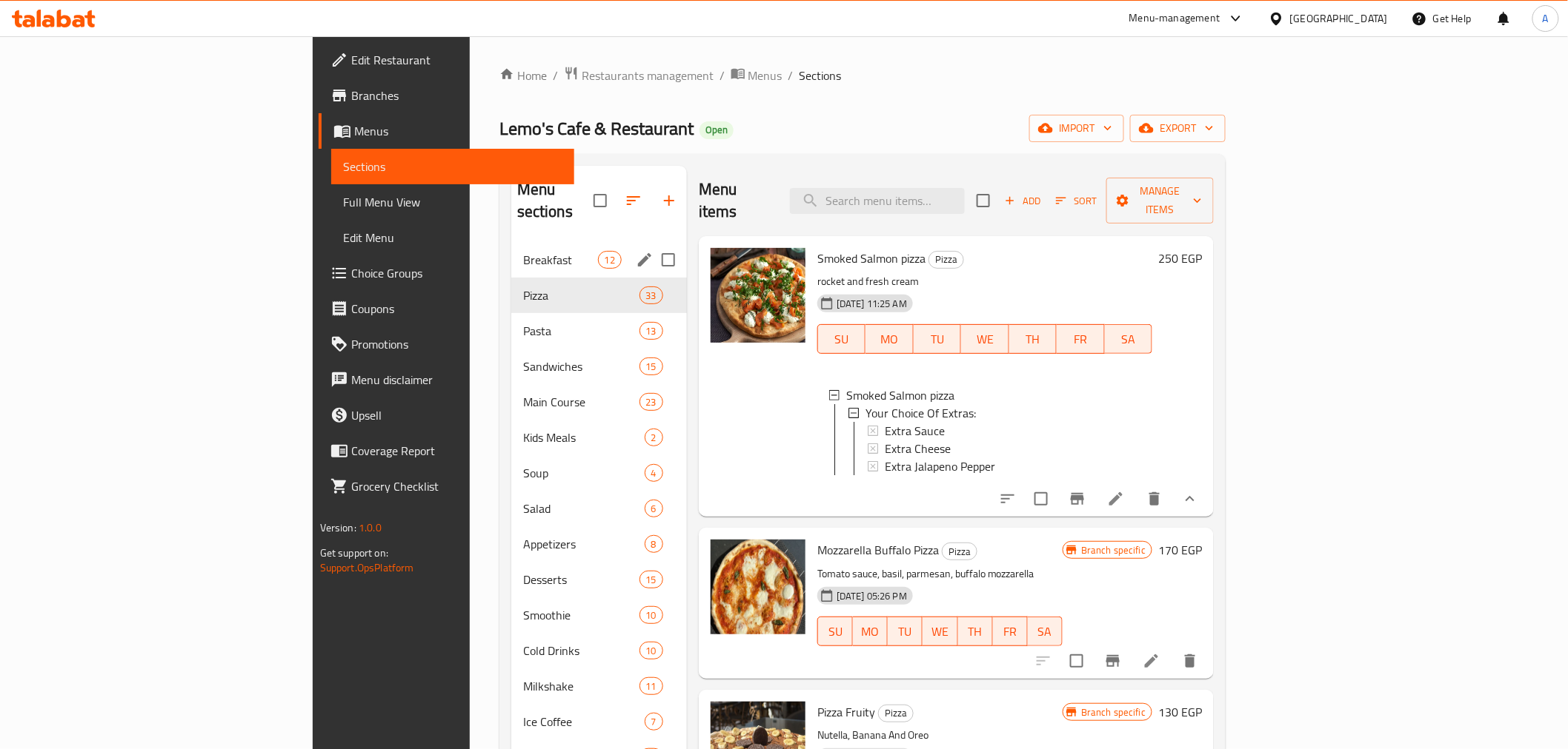
click at [523, 251] on span "Breakfast" at bounding box center [560, 259] width 75 height 18
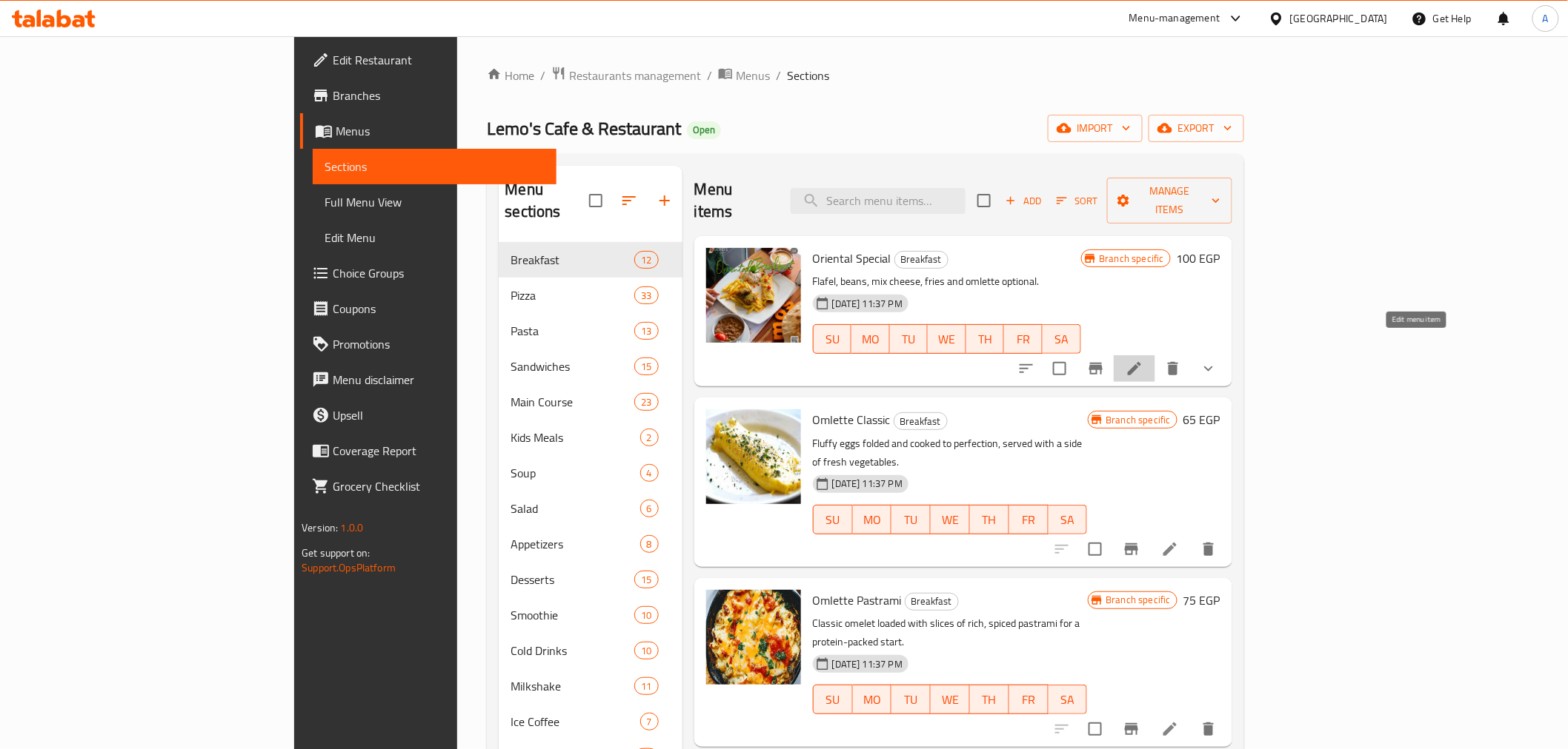
click at [1143, 360] on icon at bounding box center [1134, 369] width 18 height 18
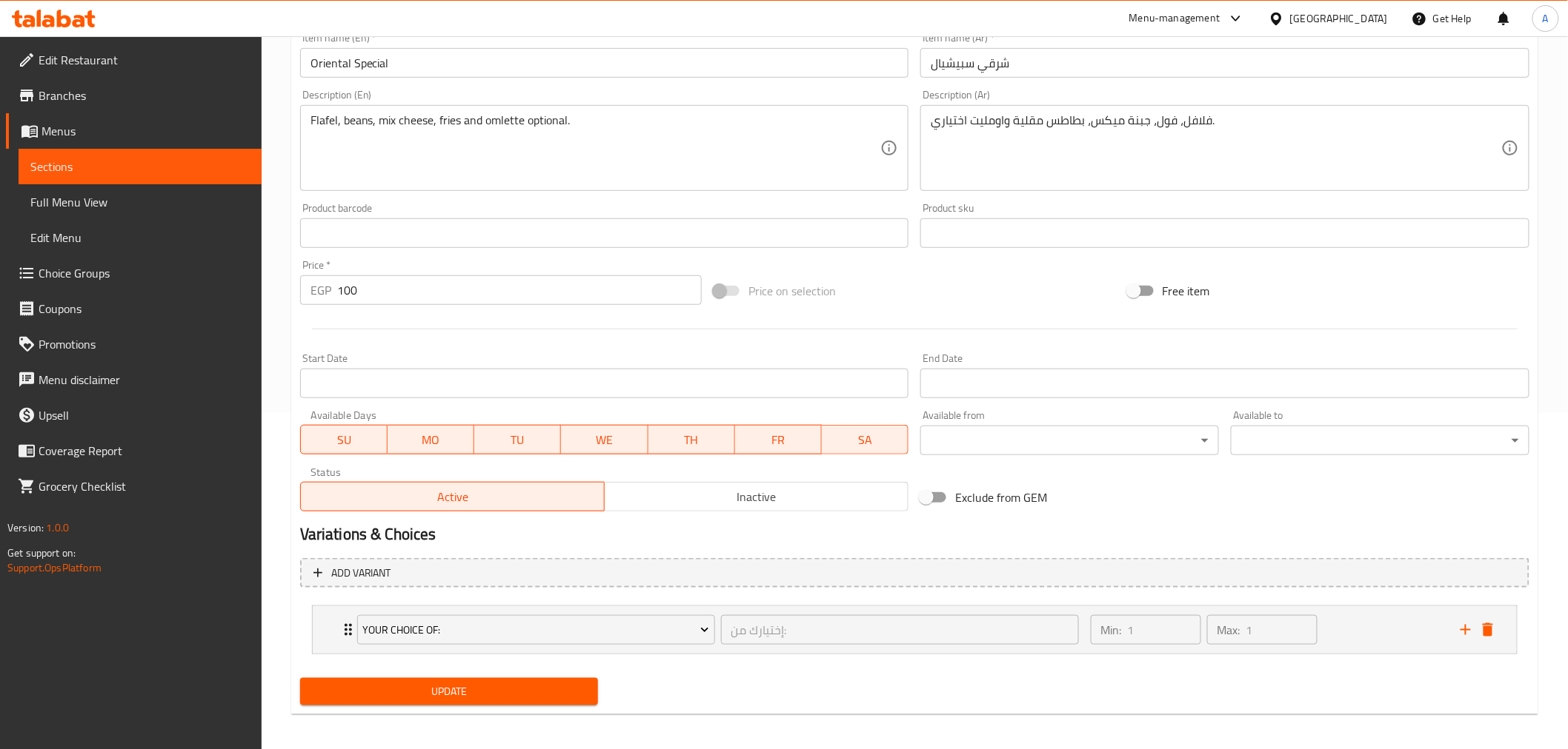
scroll to position [342, 0]
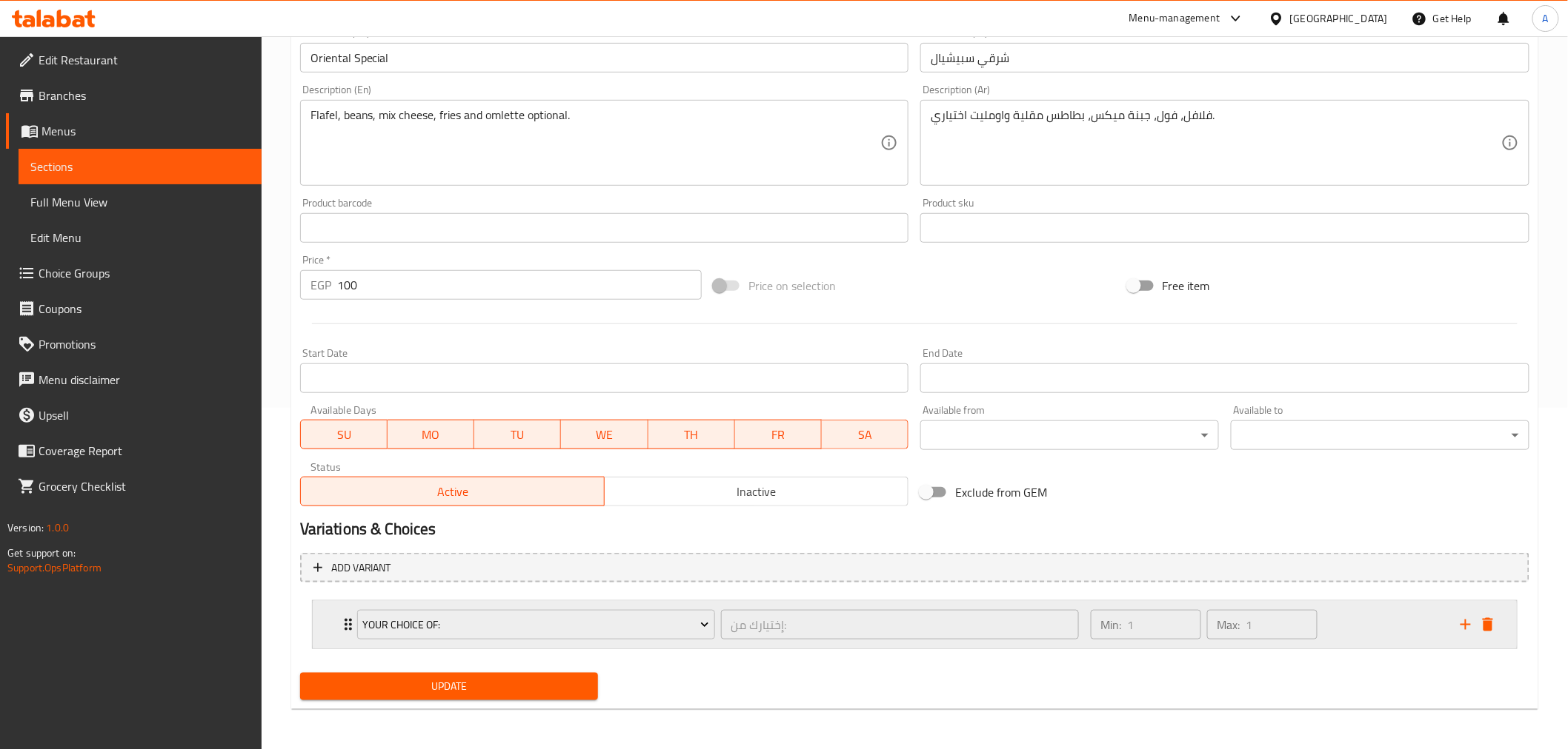
click at [348, 625] on div "Your Choice Of: إختيارك من: ​" at bounding box center [718, 625] width 739 height 47
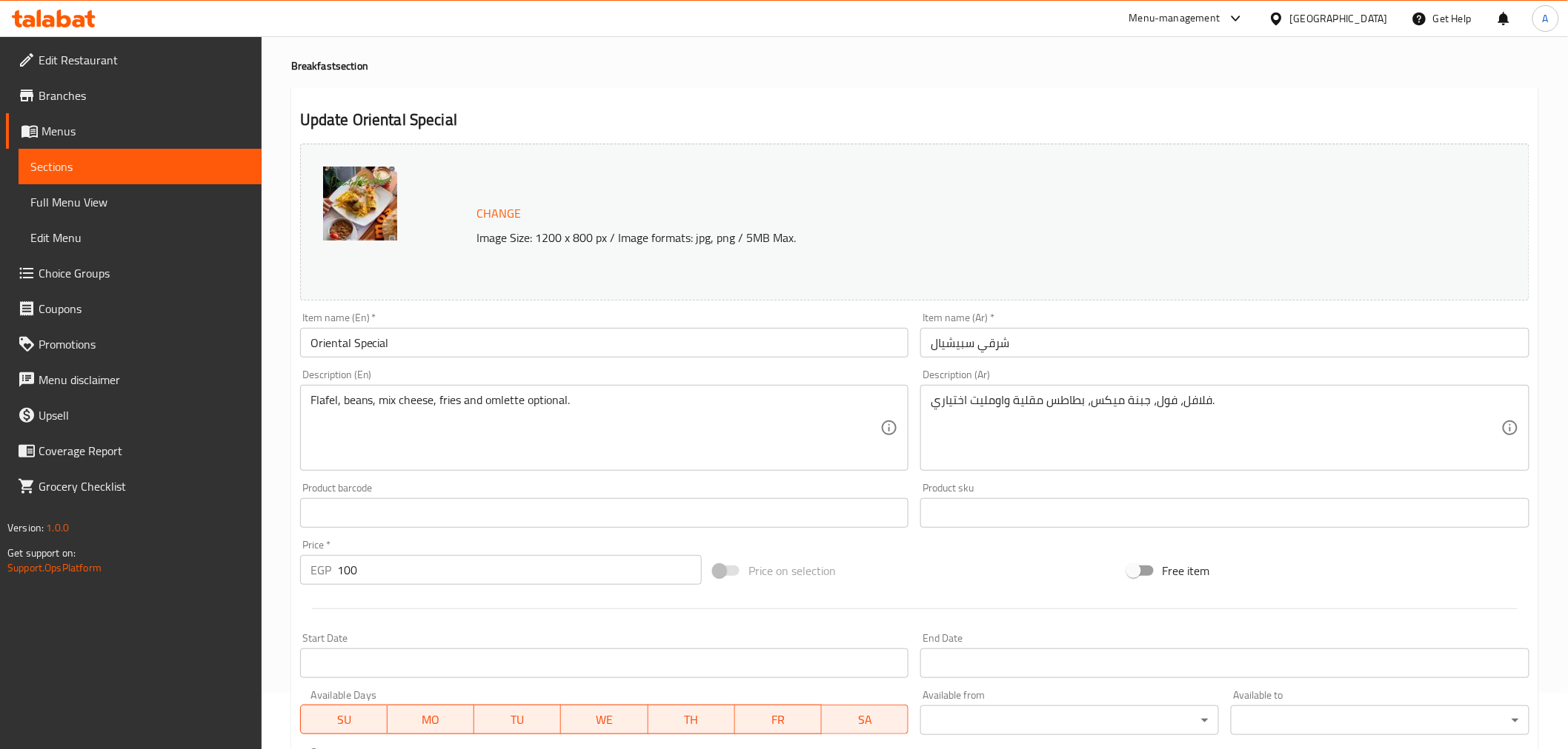
scroll to position [0, 0]
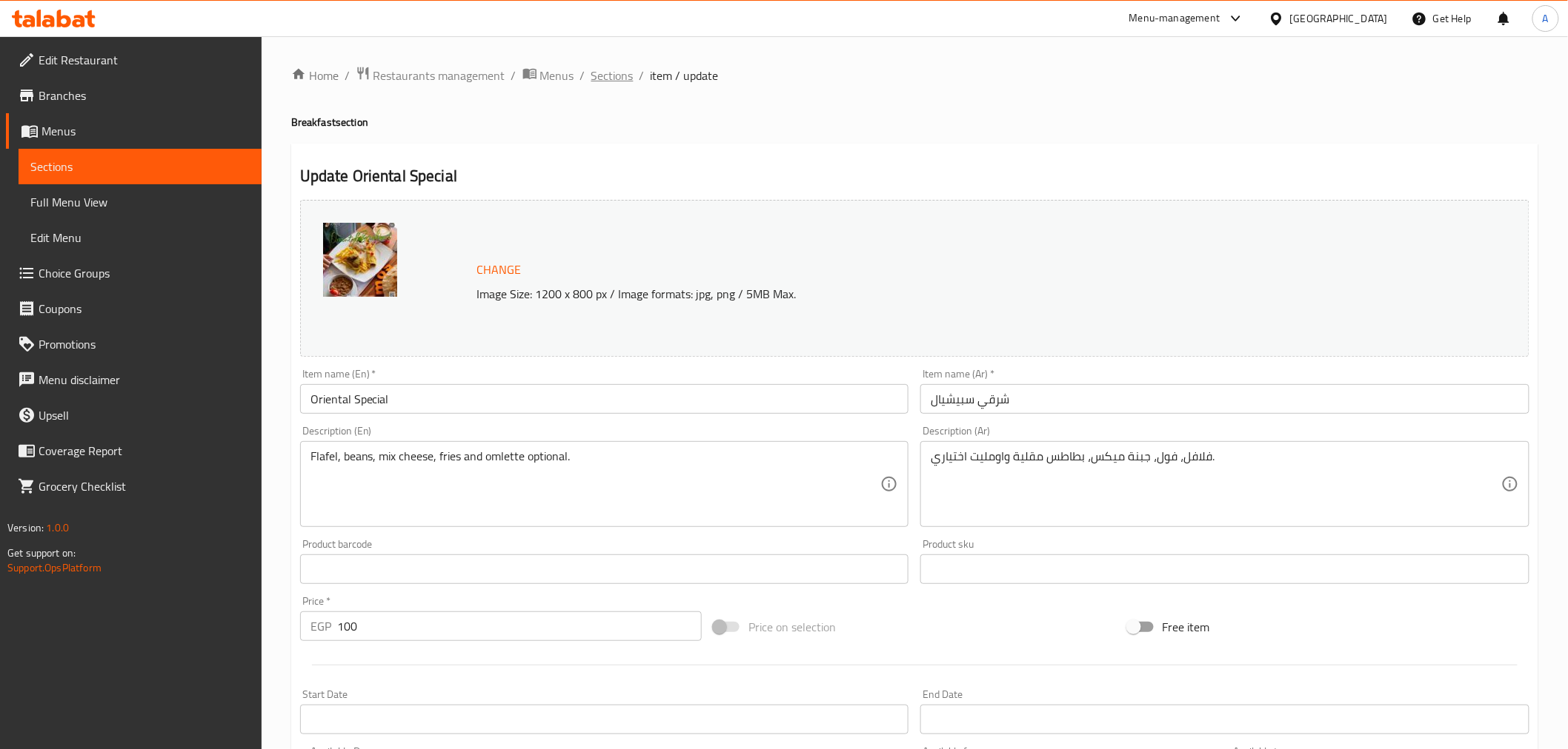
drag, startPoint x: 305, startPoint y: 632, endPoint x: 610, endPoint y: 74, distance: 635.9
click at [610, 74] on span "Sections" at bounding box center [612, 75] width 42 height 18
